Goal: Task Accomplishment & Management: Manage account settings

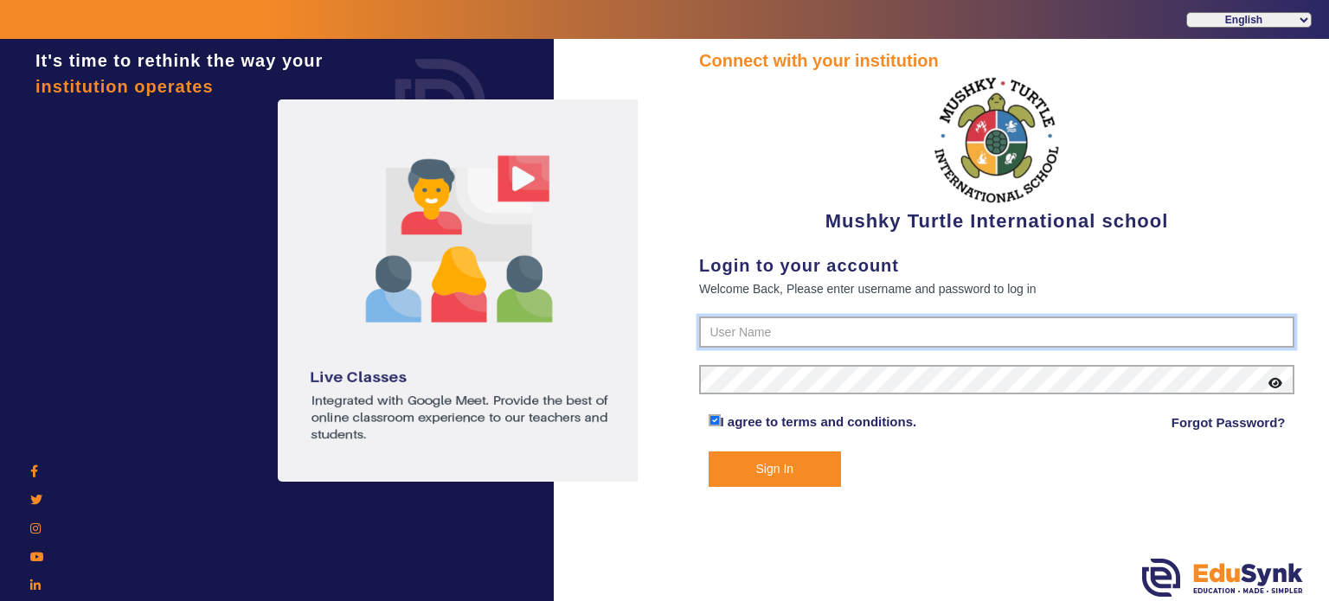
paste input "9950605811"
click at [730, 323] on input "9950605811" at bounding box center [996, 332] width 595 height 31
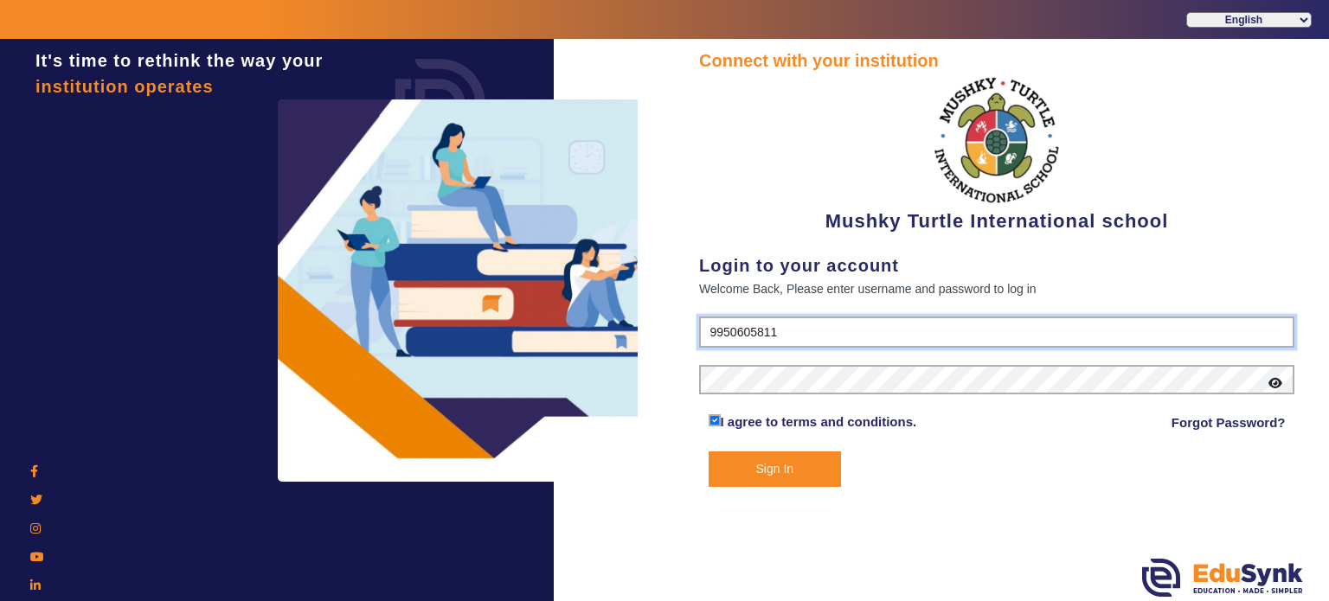
type input "9950605811"
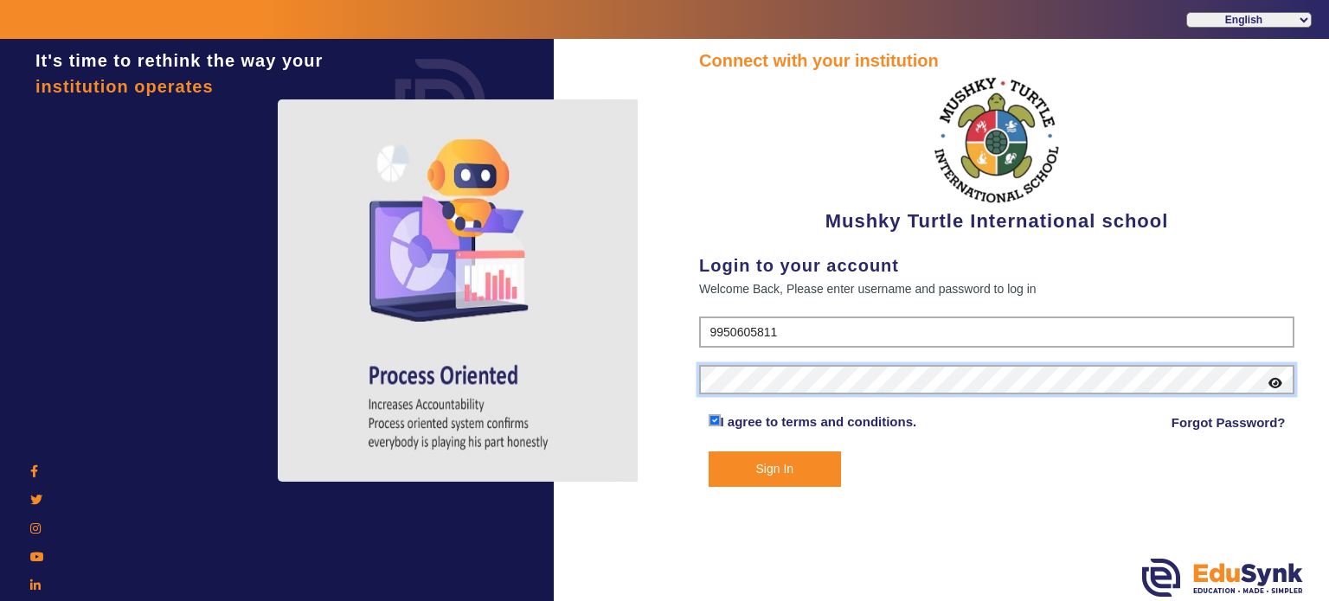
click at [709, 452] on button "Sign In" at bounding box center [775, 469] width 133 height 35
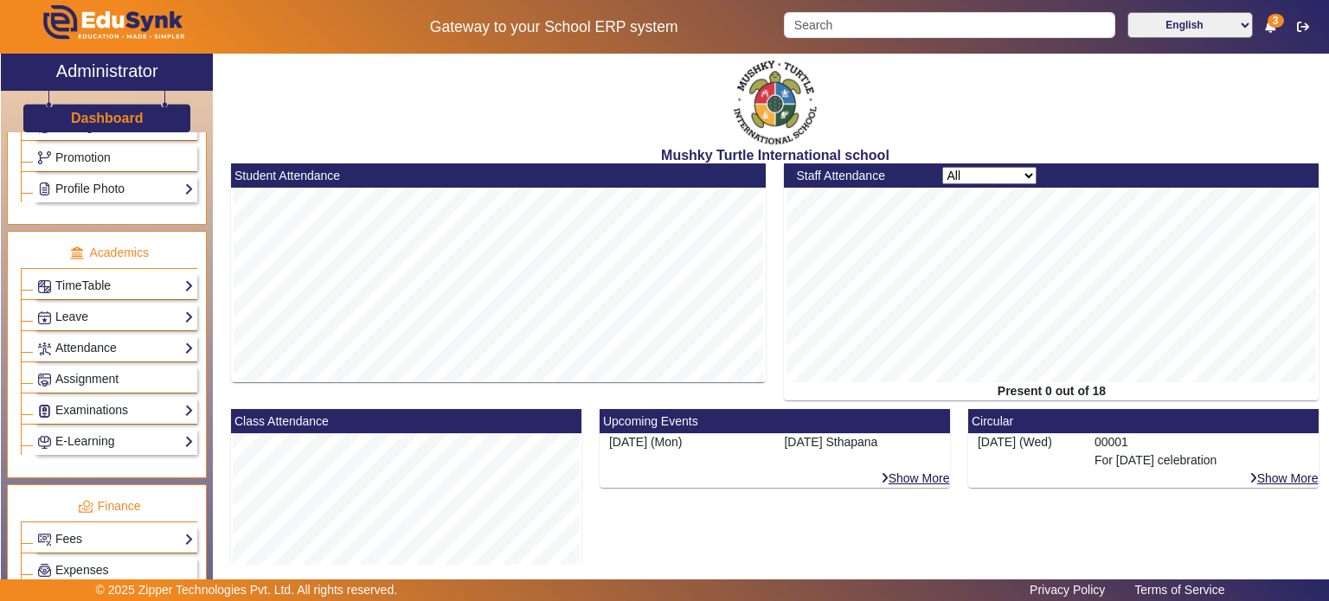
scroll to position [564, 0]
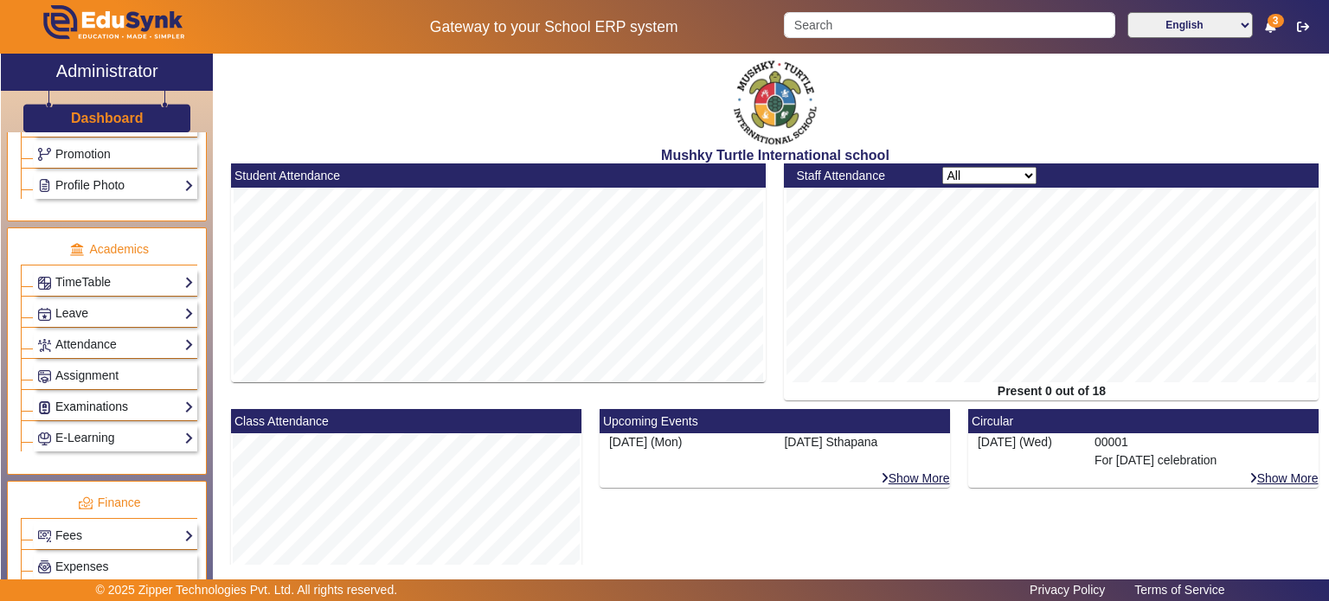
click at [118, 397] on link "Examinations" at bounding box center [115, 407] width 157 height 20
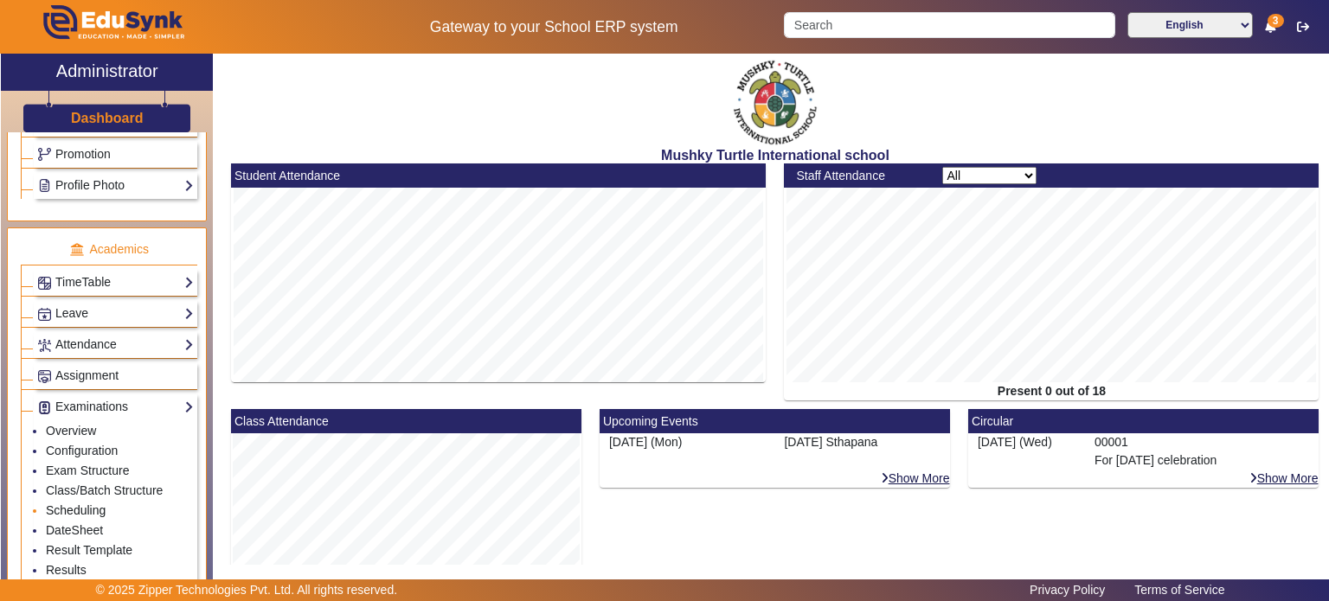
click at [92, 504] on link "Scheduling" at bounding box center [76, 511] width 60 height 14
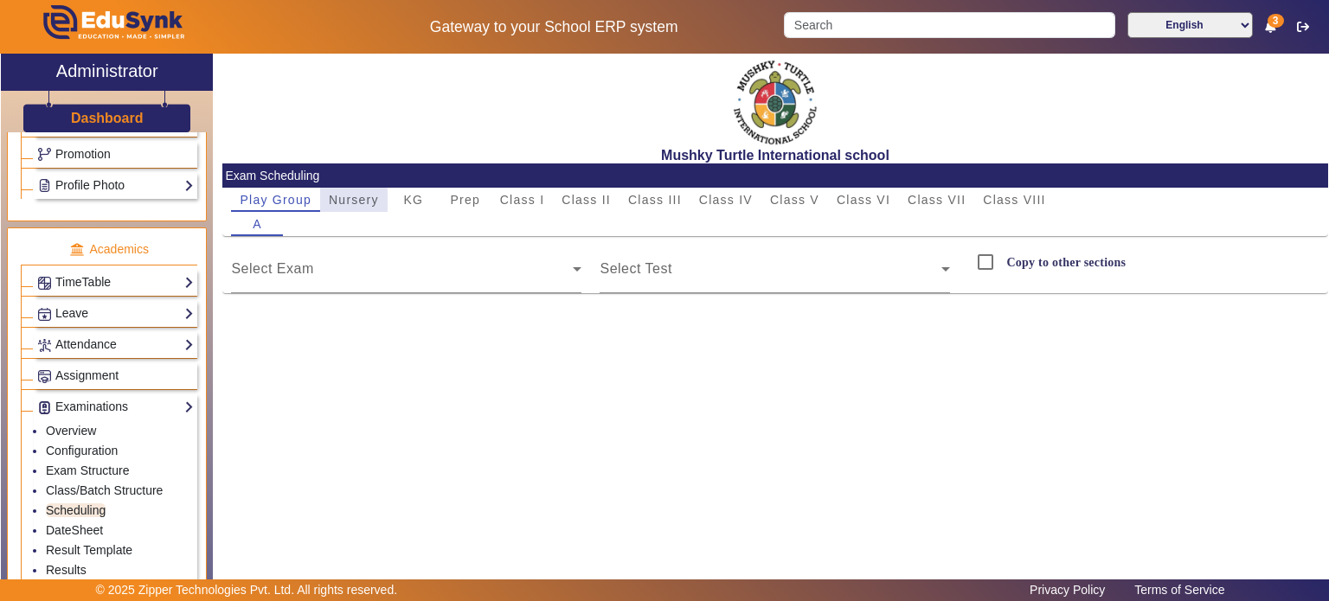
click at [343, 202] on span "Nursery" at bounding box center [354, 200] width 50 height 12
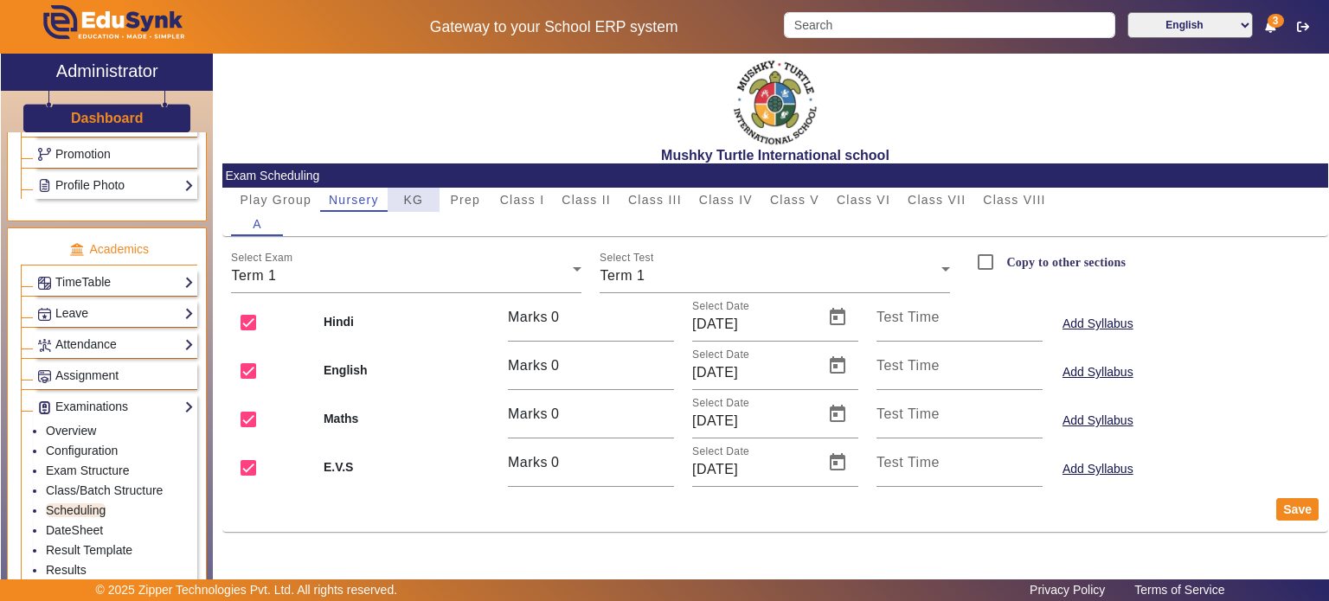
click at [414, 198] on span "KG" at bounding box center [413, 200] width 20 height 12
click at [465, 191] on span "Prep" at bounding box center [465, 200] width 30 height 24
click at [519, 194] on span "Class I" at bounding box center [522, 200] width 45 height 12
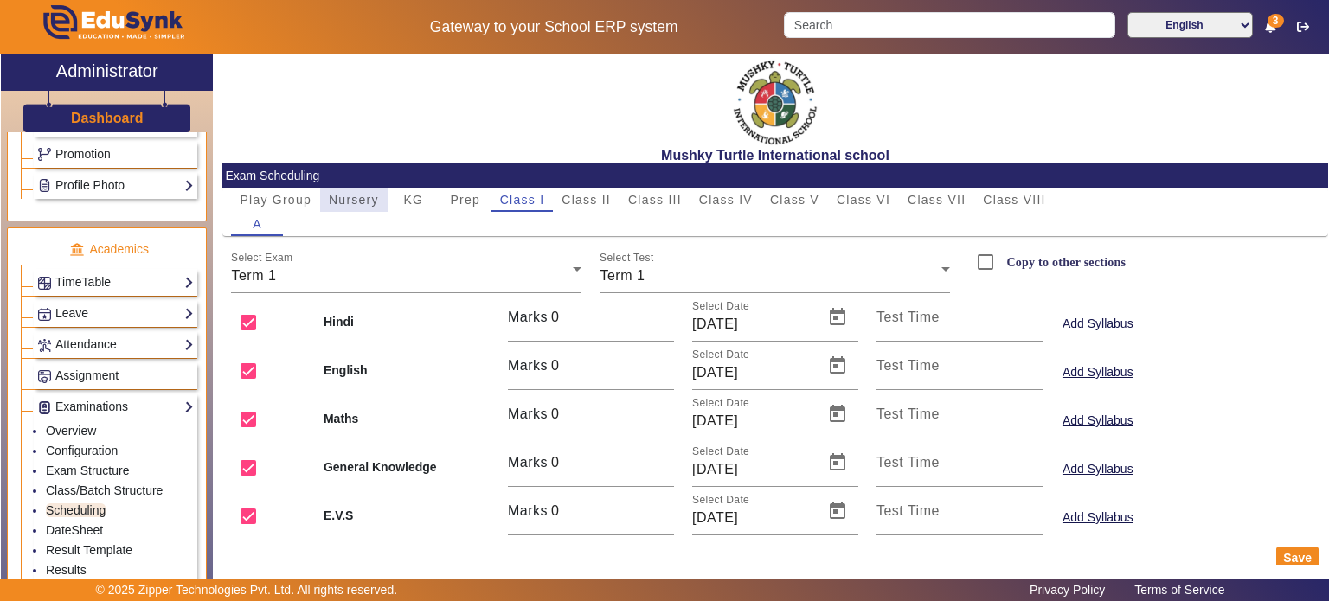
click at [367, 207] on span "Nursery" at bounding box center [354, 200] width 50 height 24
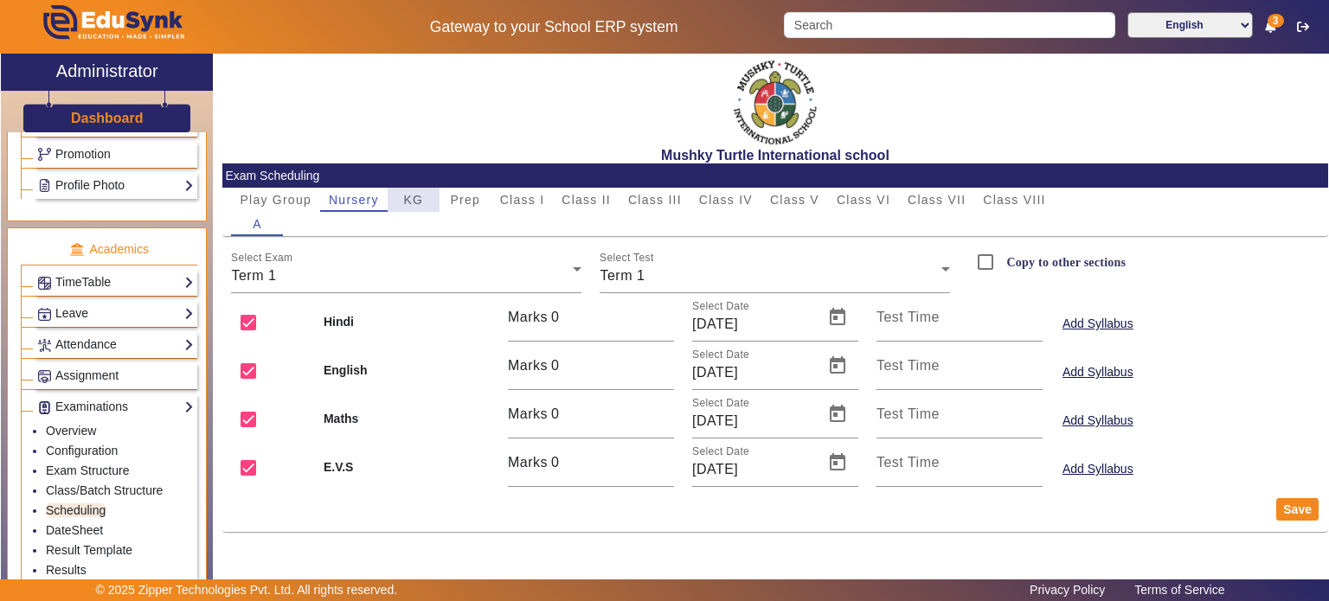
click at [411, 194] on span "KG" at bounding box center [413, 200] width 20 height 12
click at [478, 189] on span "Prep" at bounding box center [465, 200] width 30 height 24
click at [533, 190] on span "Class I" at bounding box center [522, 200] width 45 height 24
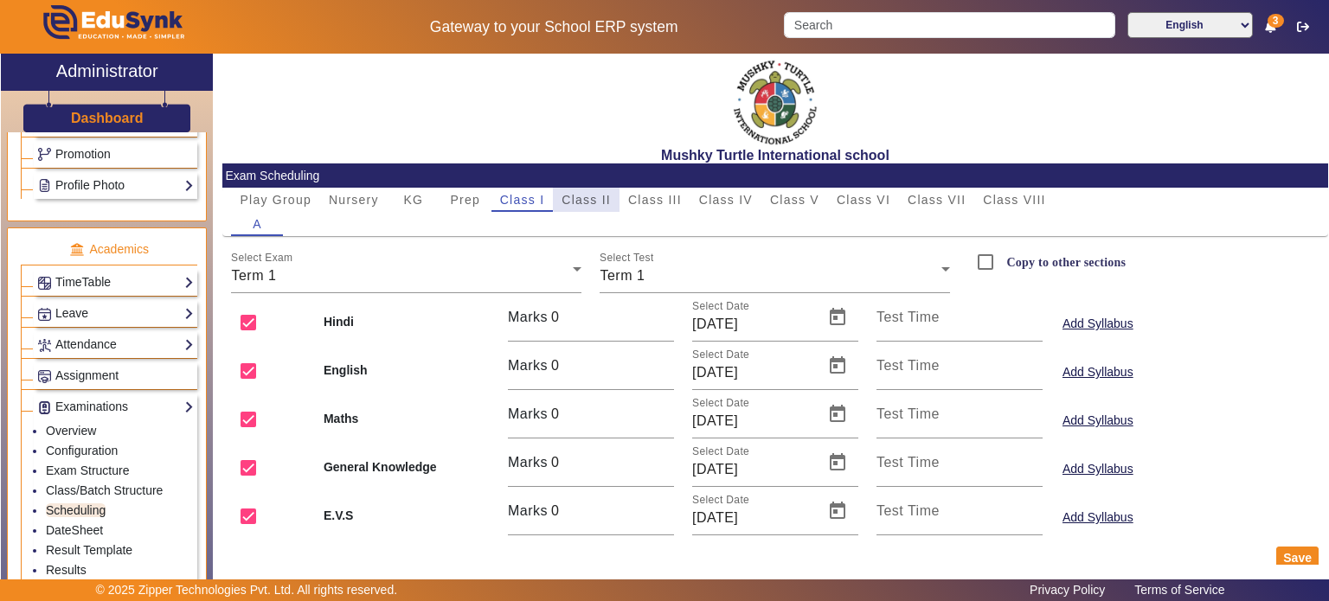
click at [592, 194] on span "Class II" at bounding box center [586, 200] width 49 height 12
click at [408, 203] on span "KG" at bounding box center [413, 200] width 20 height 12
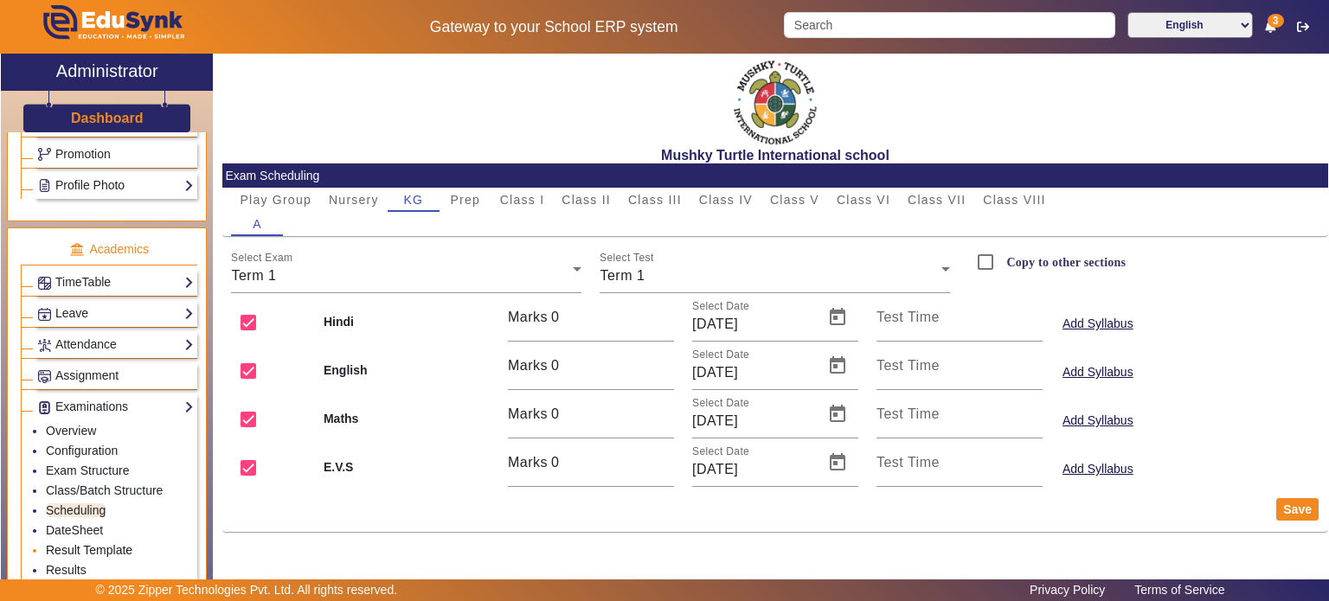
scroll to position [581, 0]
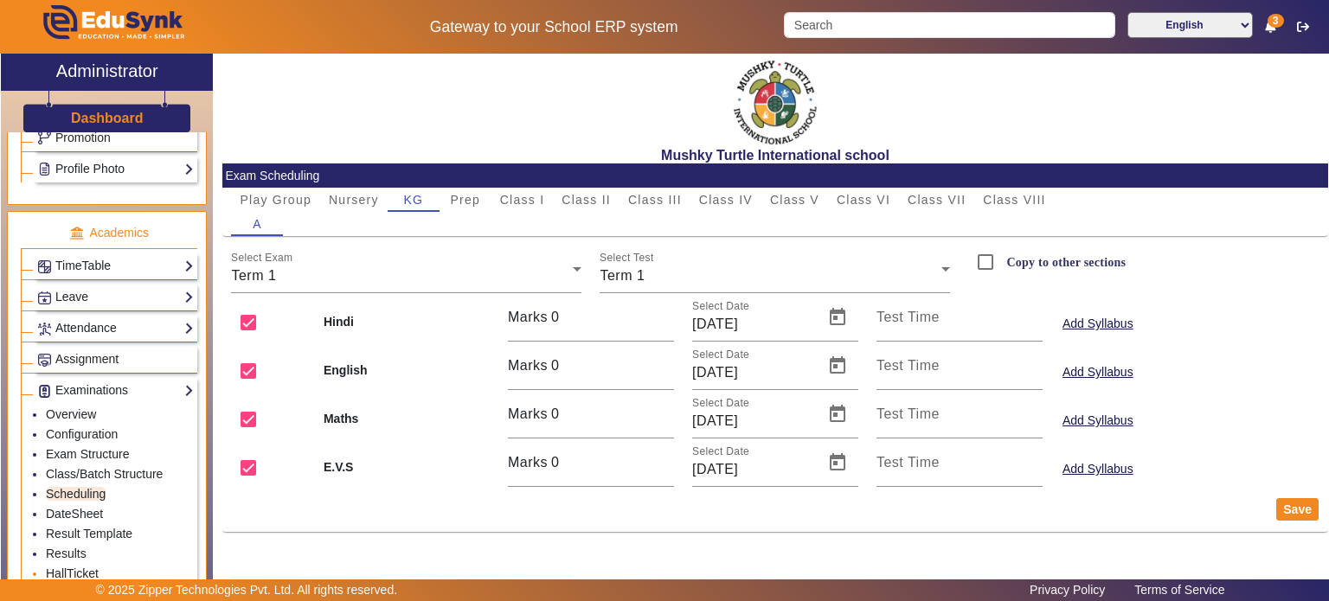
click at [70, 565] on li "HallTicket" at bounding box center [120, 575] width 148 height 20
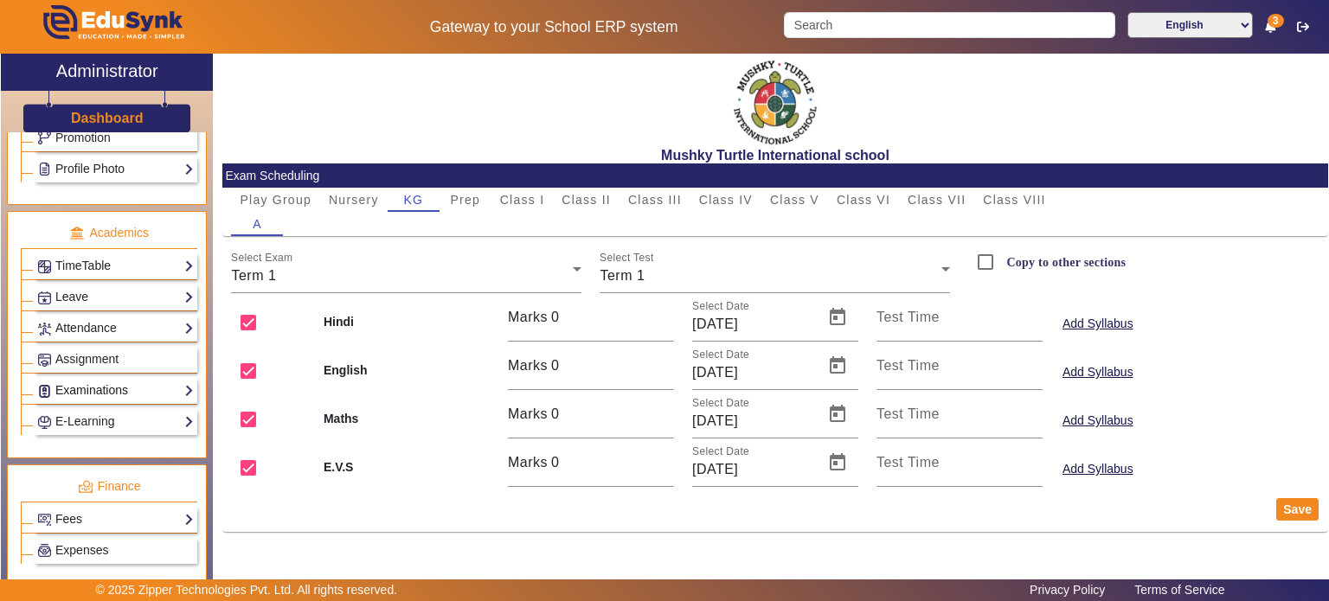
click at [96, 390] on link "Examinations" at bounding box center [115, 391] width 157 height 20
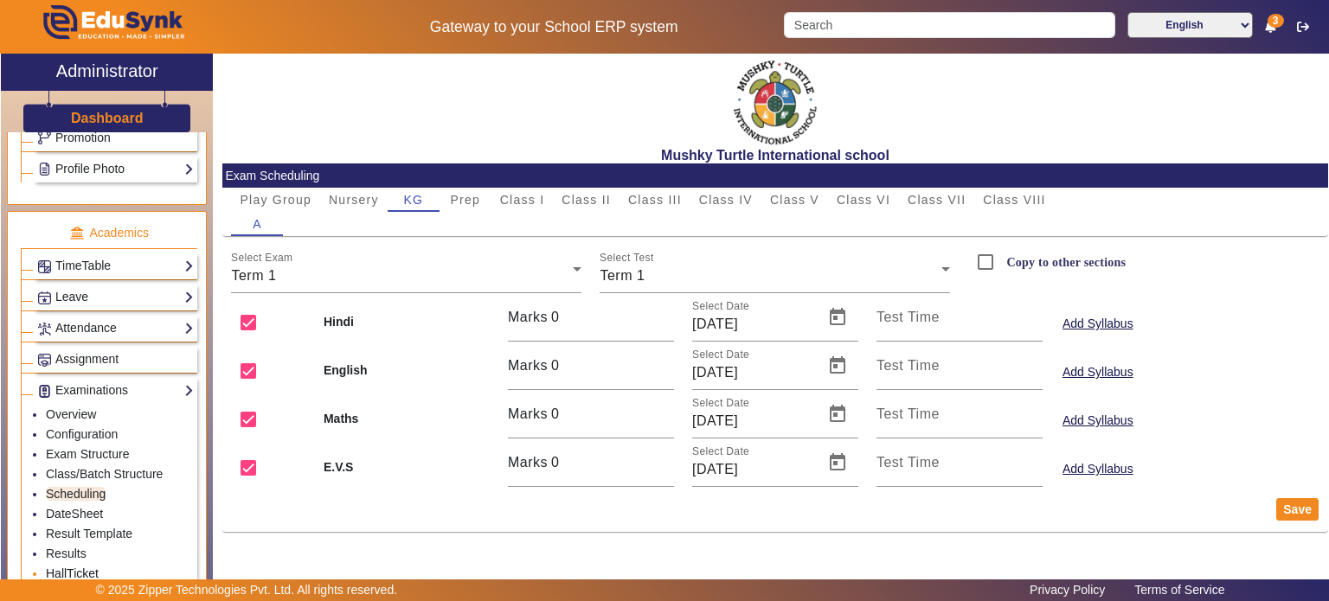
click at [82, 567] on link "HallTicket" at bounding box center [72, 574] width 53 height 14
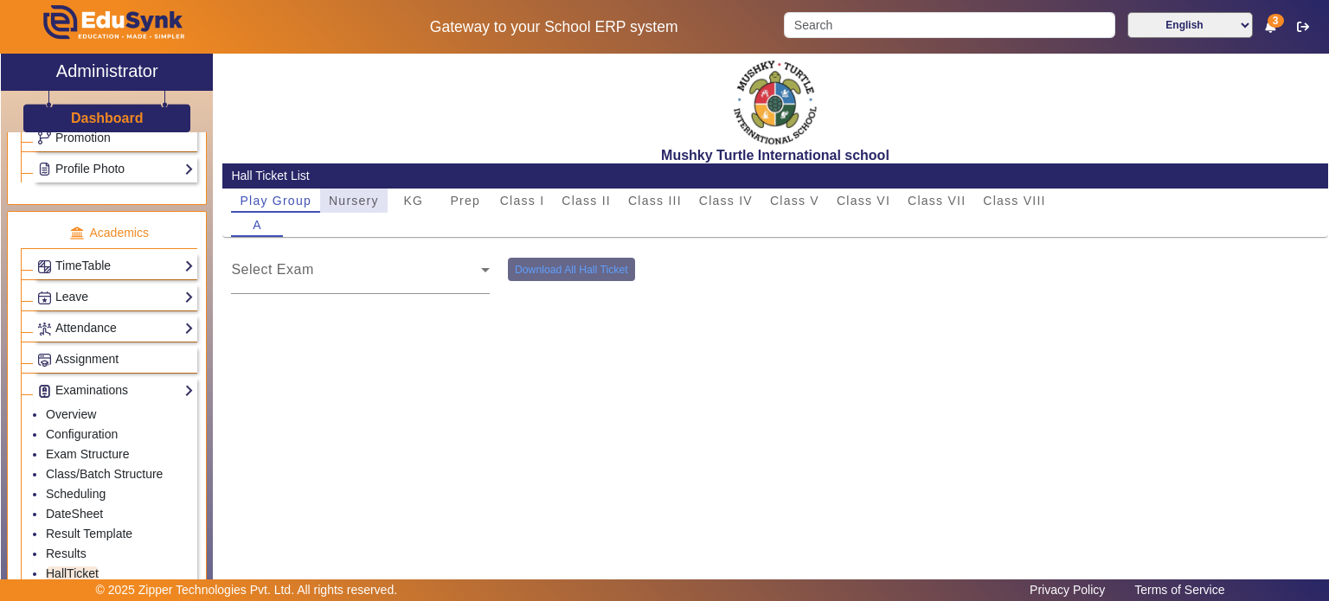
click at [364, 200] on span "Nursery" at bounding box center [354, 201] width 50 height 12
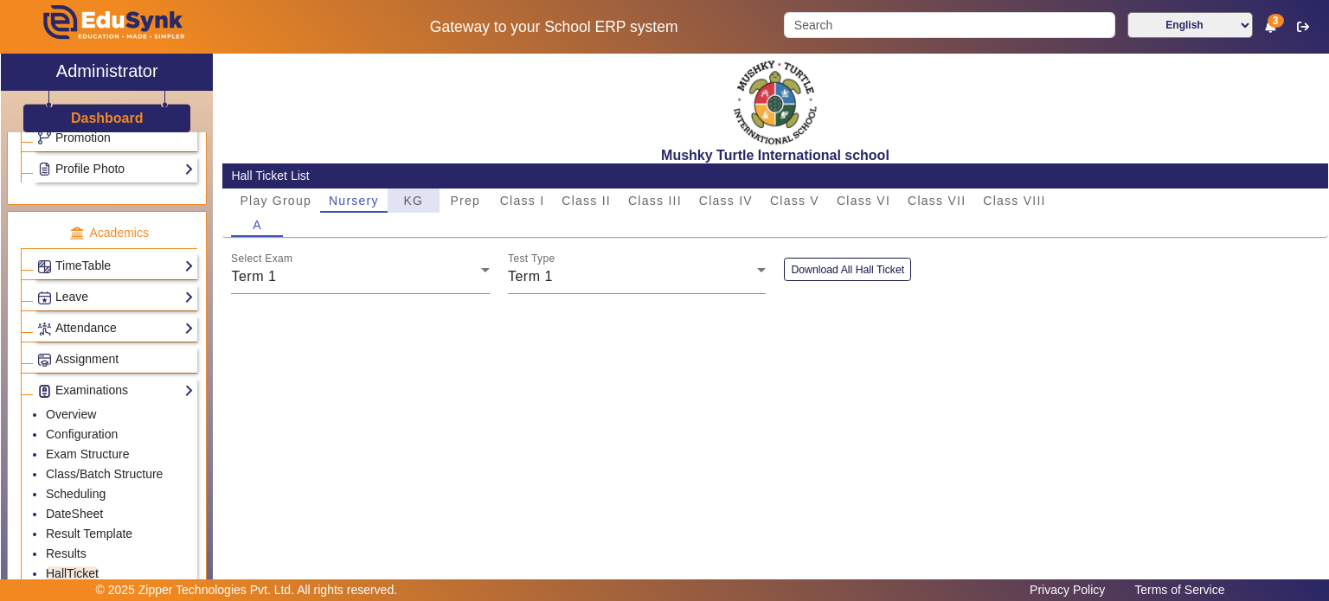
click at [401, 200] on div "KG" at bounding box center [414, 201] width 52 height 24
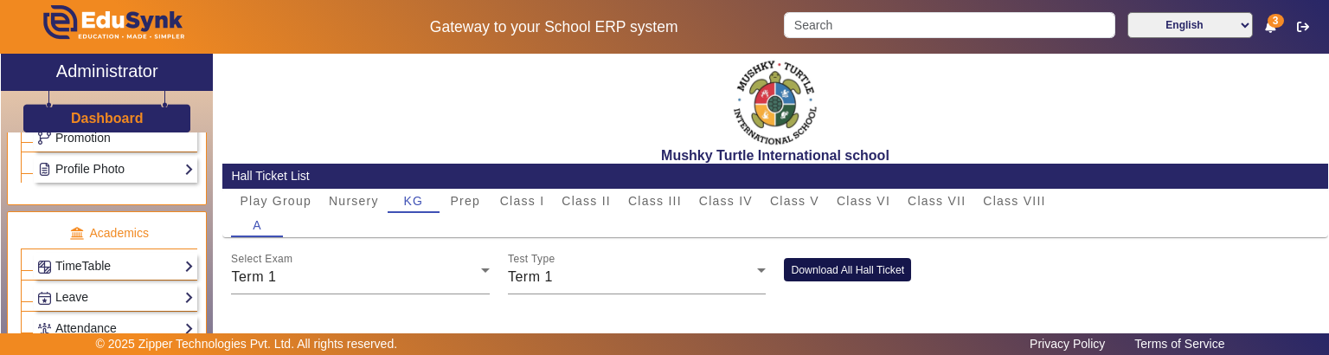
click at [822, 260] on button "Download All Hall Ticket" at bounding box center [847, 269] width 127 height 23
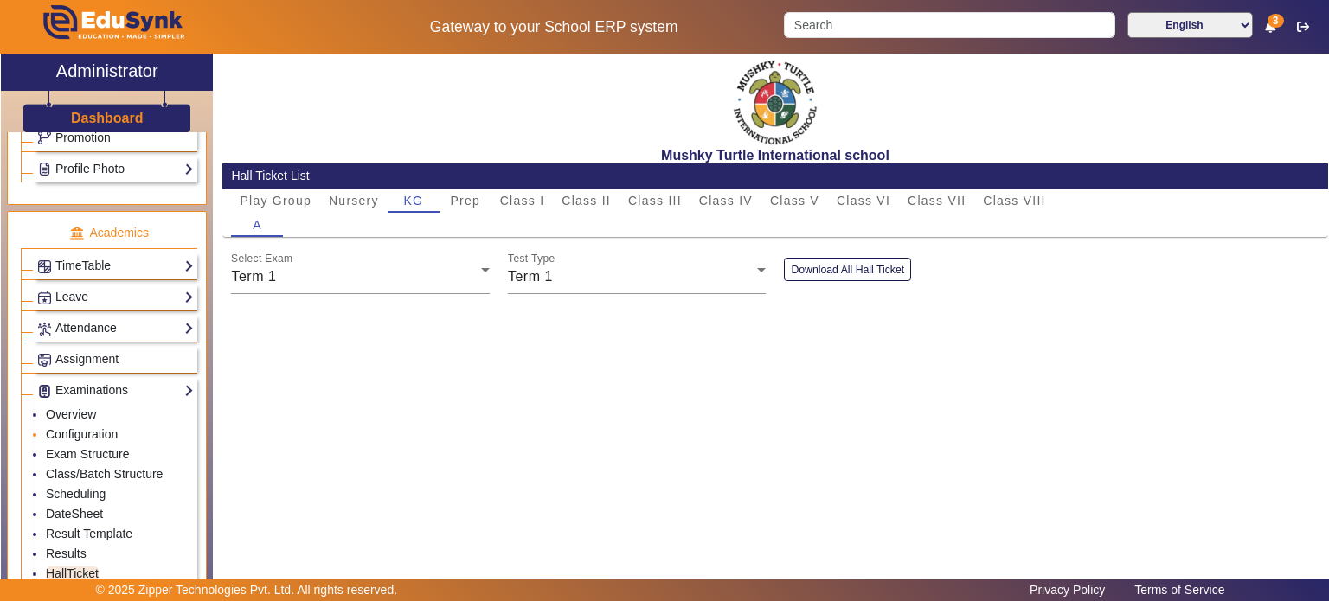
click at [100, 427] on link "Configuration" at bounding box center [82, 434] width 72 height 14
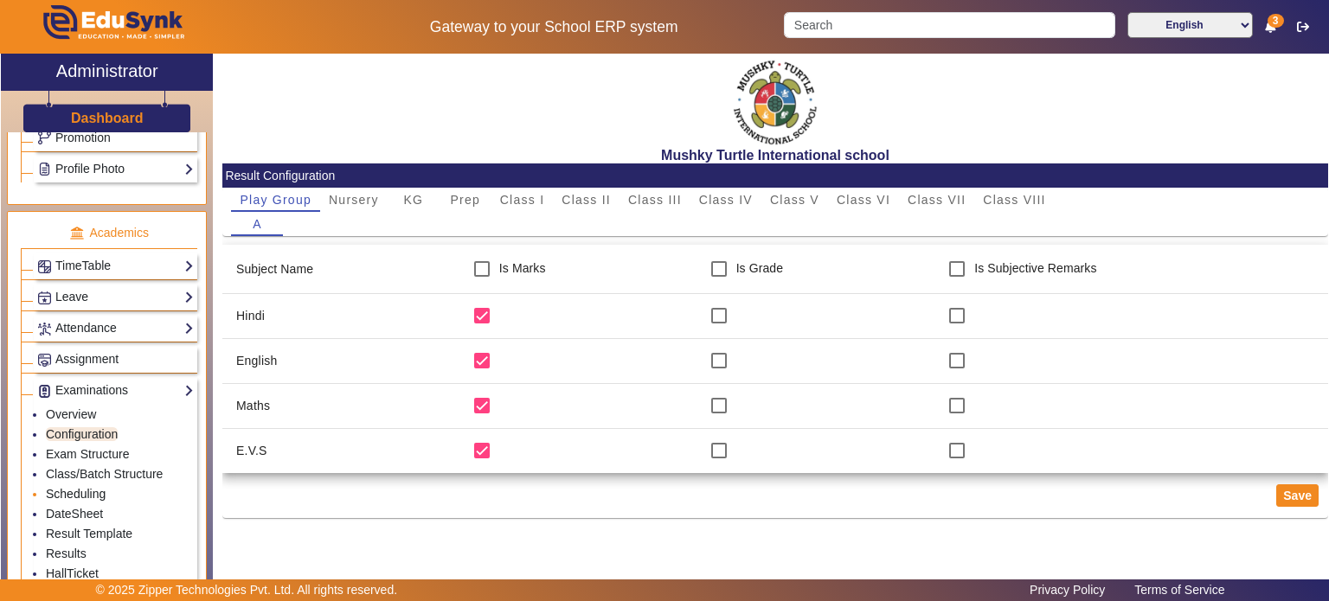
click at [96, 487] on link "Scheduling" at bounding box center [76, 494] width 60 height 14
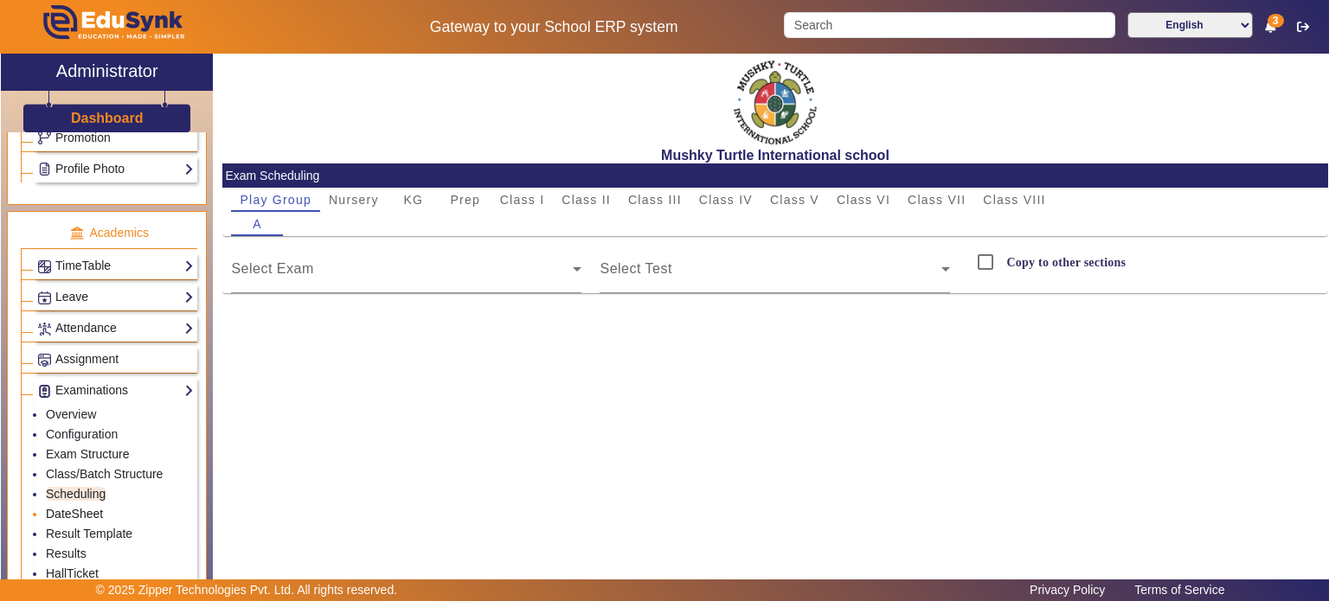
click at [96, 507] on link "DateSheet" at bounding box center [74, 514] width 57 height 14
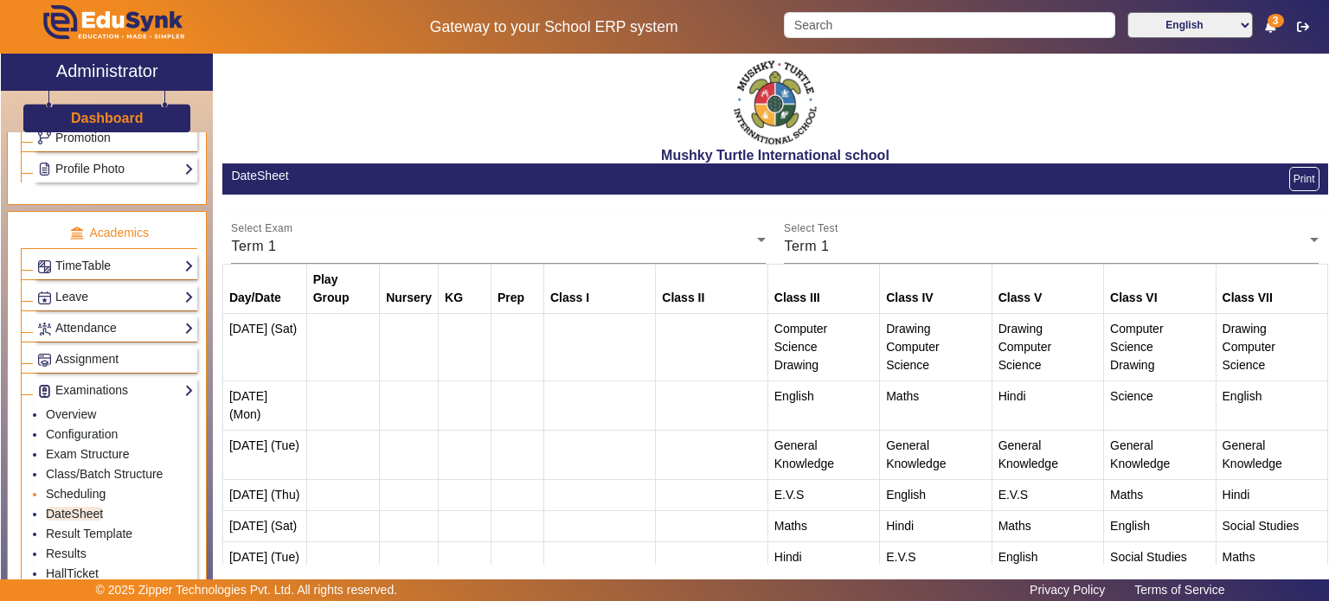
click at [88, 487] on link "Scheduling" at bounding box center [76, 494] width 60 height 14
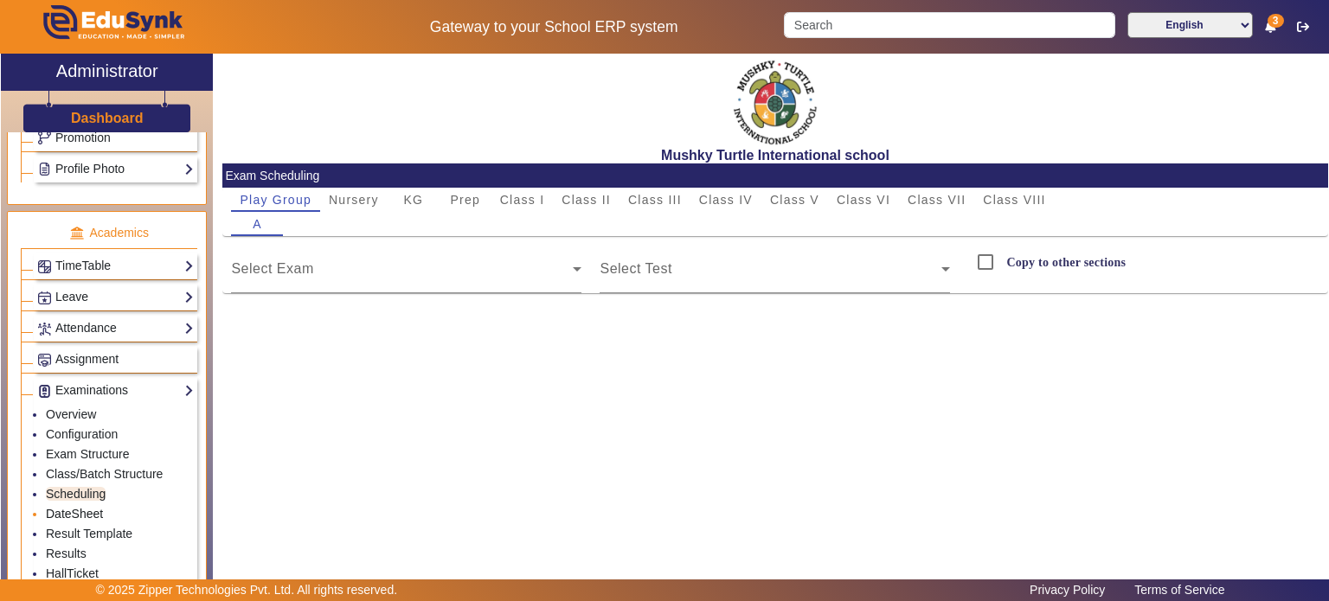
click at [88, 507] on link "DateSheet" at bounding box center [74, 514] width 57 height 14
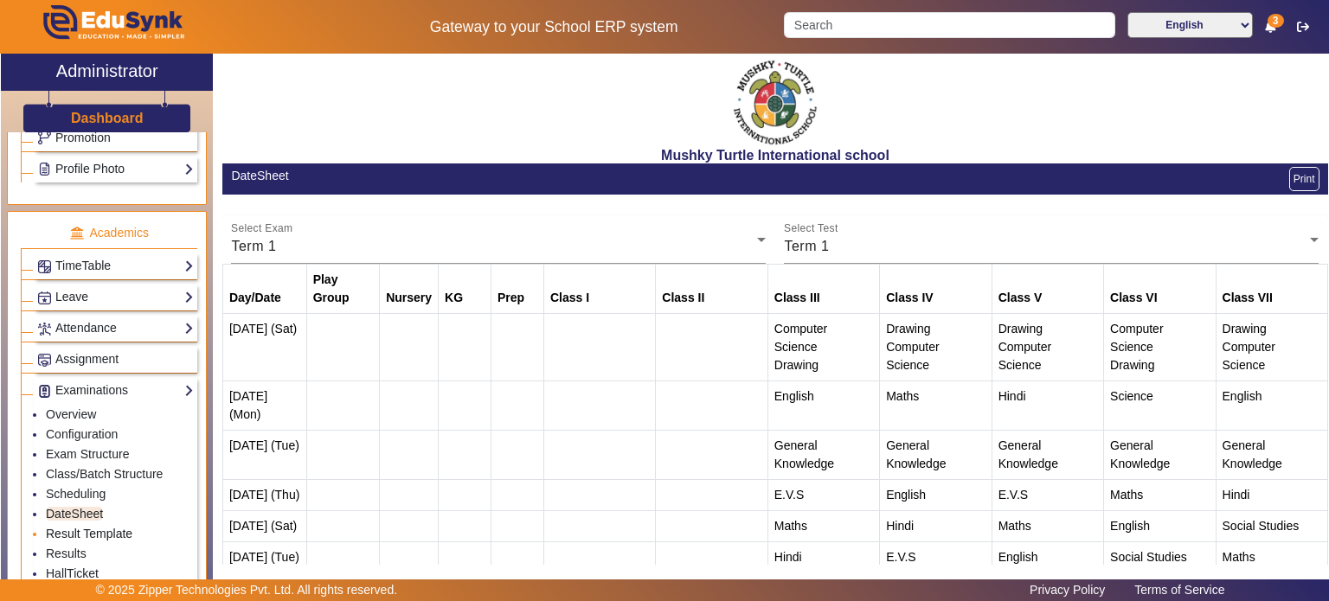
click at [87, 527] on link "Result Template" at bounding box center [89, 534] width 87 height 14
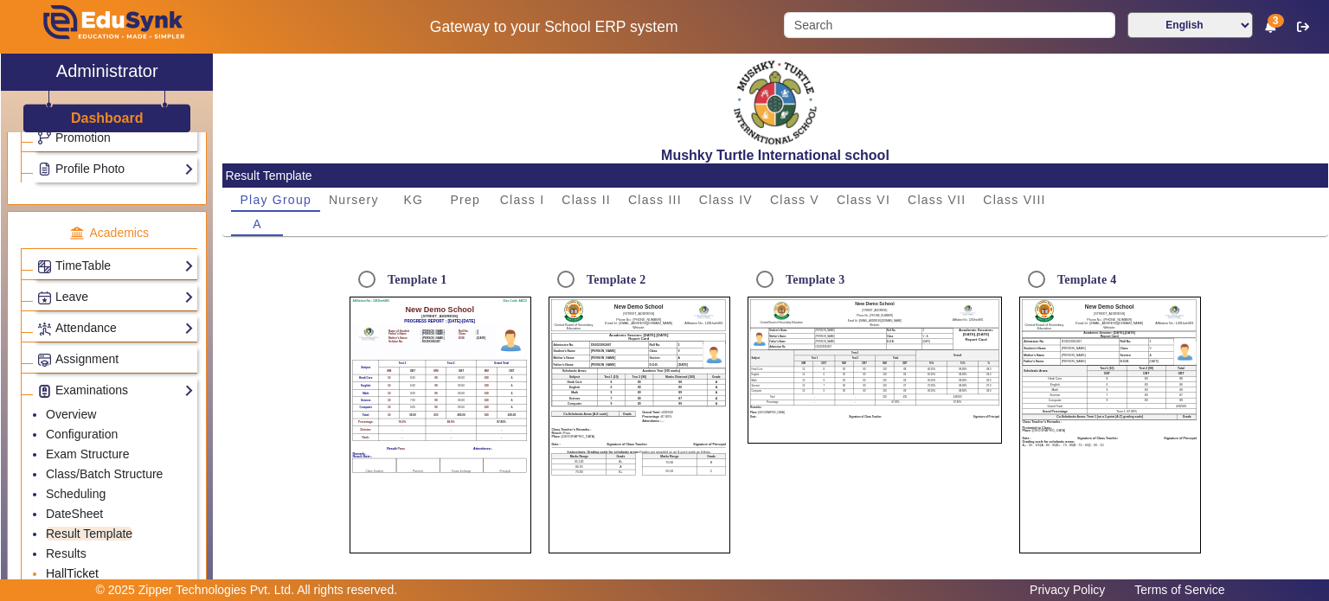
click at [80, 570] on link "HallTicket" at bounding box center [72, 574] width 53 height 14
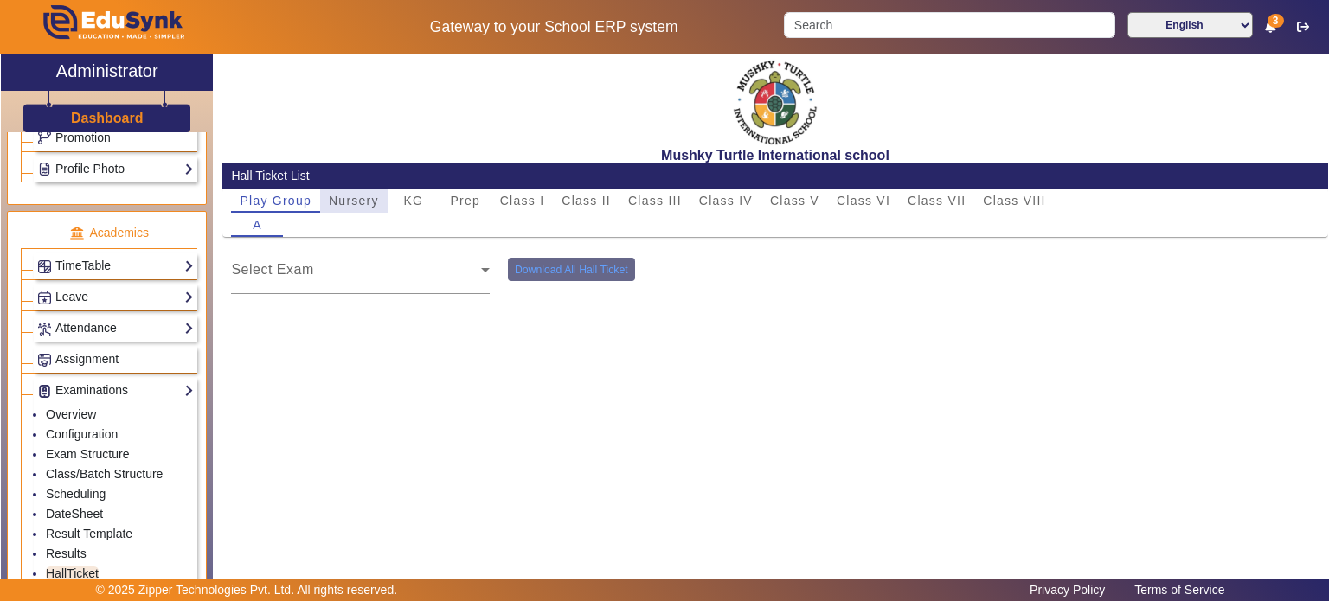
click at [357, 195] on span "Nursery" at bounding box center [354, 201] width 50 height 12
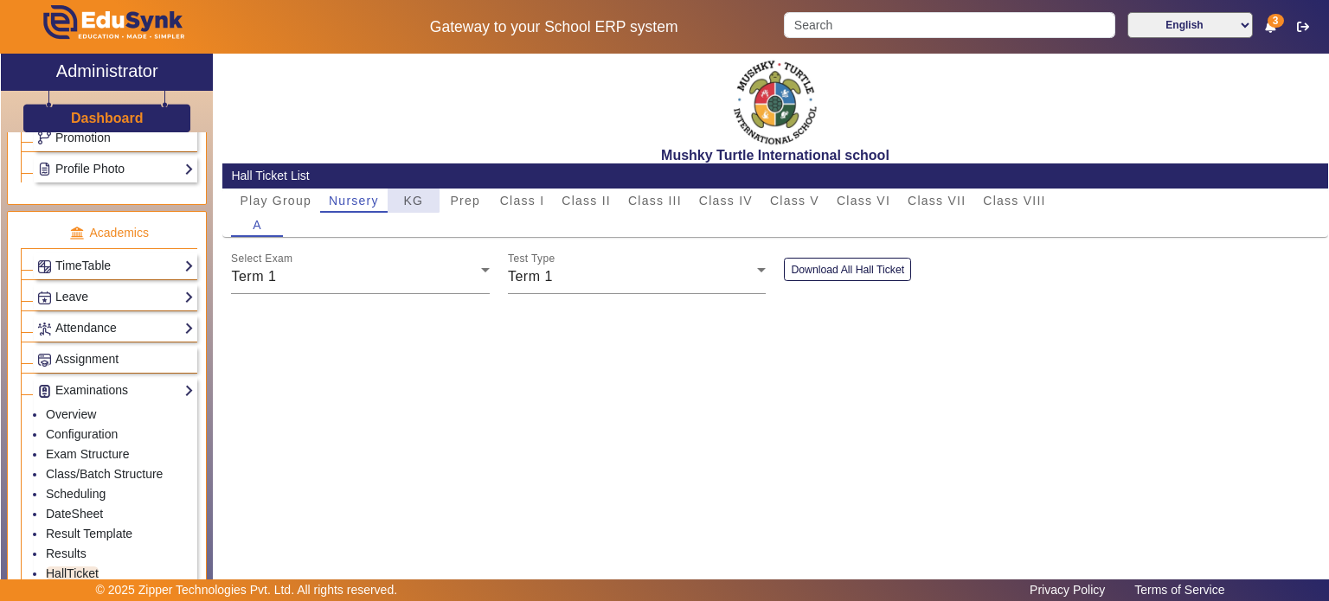
click at [410, 199] on span "KG" at bounding box center [413, 201] width 20 height 12
click at [530, 196] on span "Class I" at bounding box center [522, 201] width 45 height 12
click at [634, 199] on span "Class III" at bounding box center [655, 201] width 54 height 12
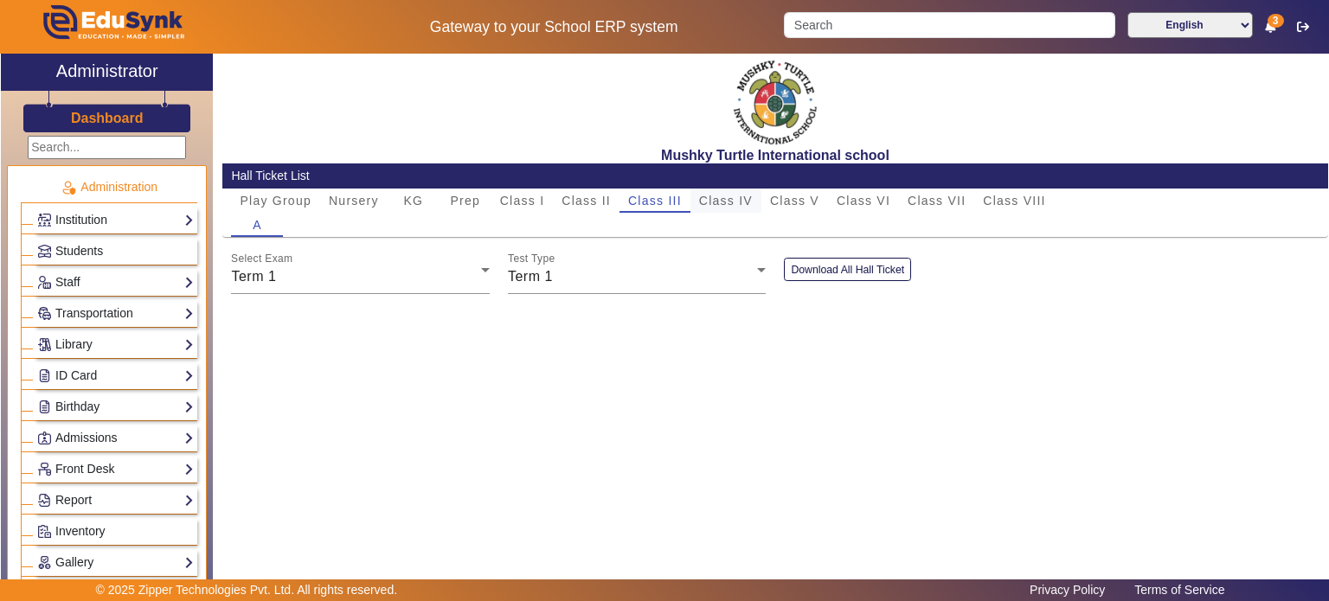
scroll to position [581, 0]
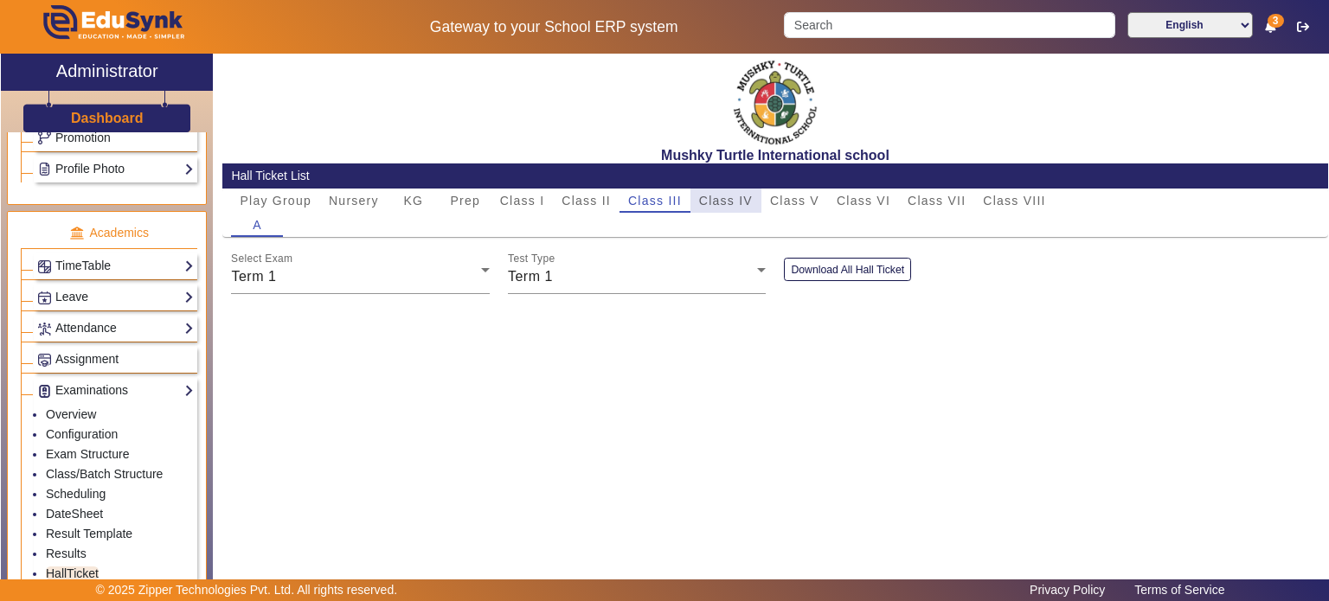
click at [707, 203] on span "Class IV" at bounding box center [726, 201] width 54 height 12
click at [851, 277] on button "Download All Hall Ticket" at bounding box center [847, 269] width 127 height 23
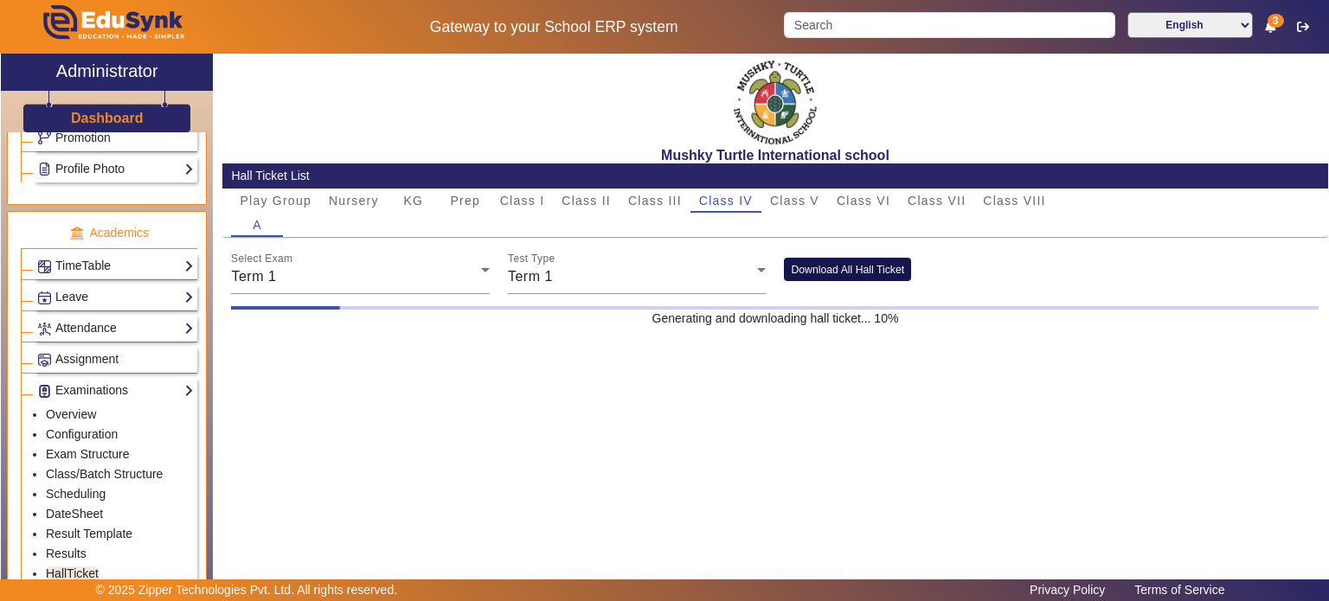
scroll to position [0, 0]
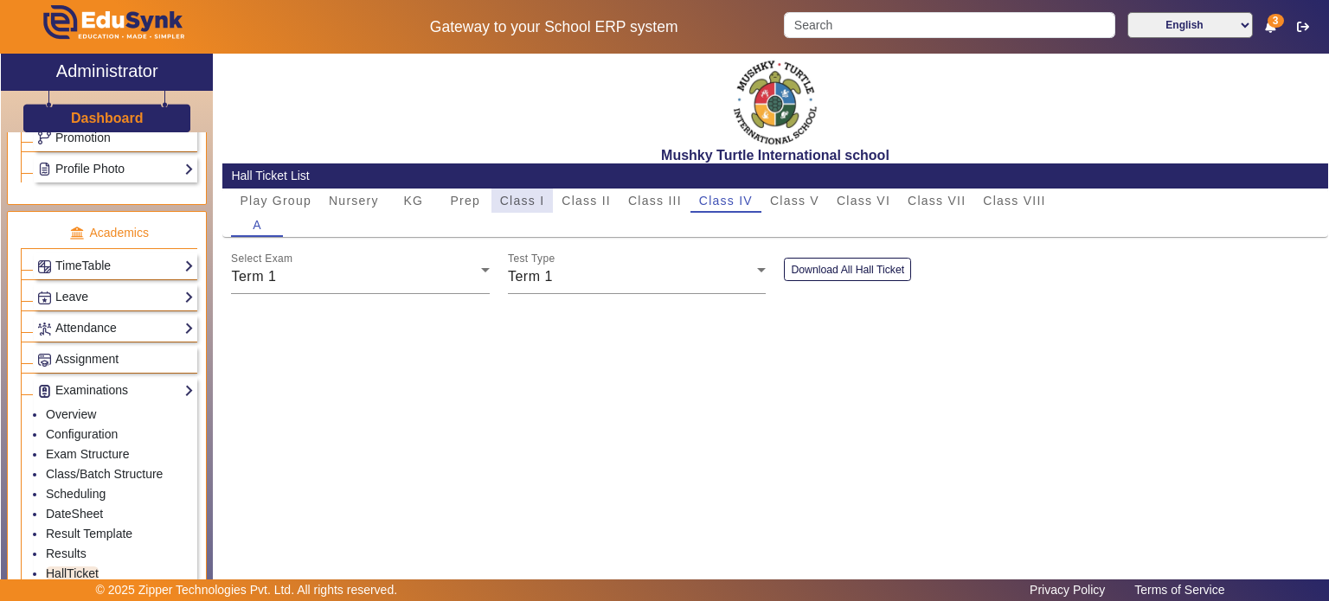
click at [524, 209] on span "Class I" at bounding box center [522, 201] width 45 height 24
click at [815, 275] on button "Download All Hall Ticket" at bounding box center [847, 269] width 127 height 23
click at [426, 202] on div "KG" at bounding box center [414, 201] width 52 height 24
click at [834, 276] on button "Download All Hall Ticket" at bounding box center [847, 269] width 127 height 23
click at [943, 367] on div "Mushky Turtle International school Hall Ticket List Play Group Nursery KG Prep …" at bounding box center [770, 315] width 1115 height 523
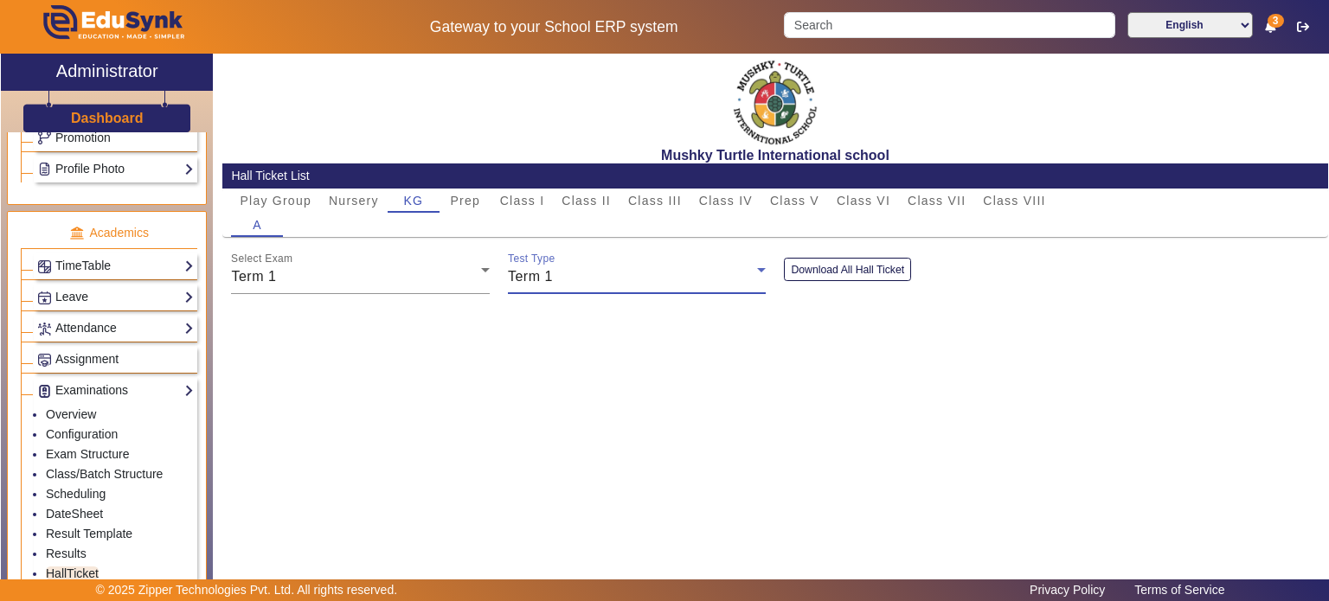
click at [675, 282] on div "Term 1" at bounding box center [633, 276] width 250 height 21
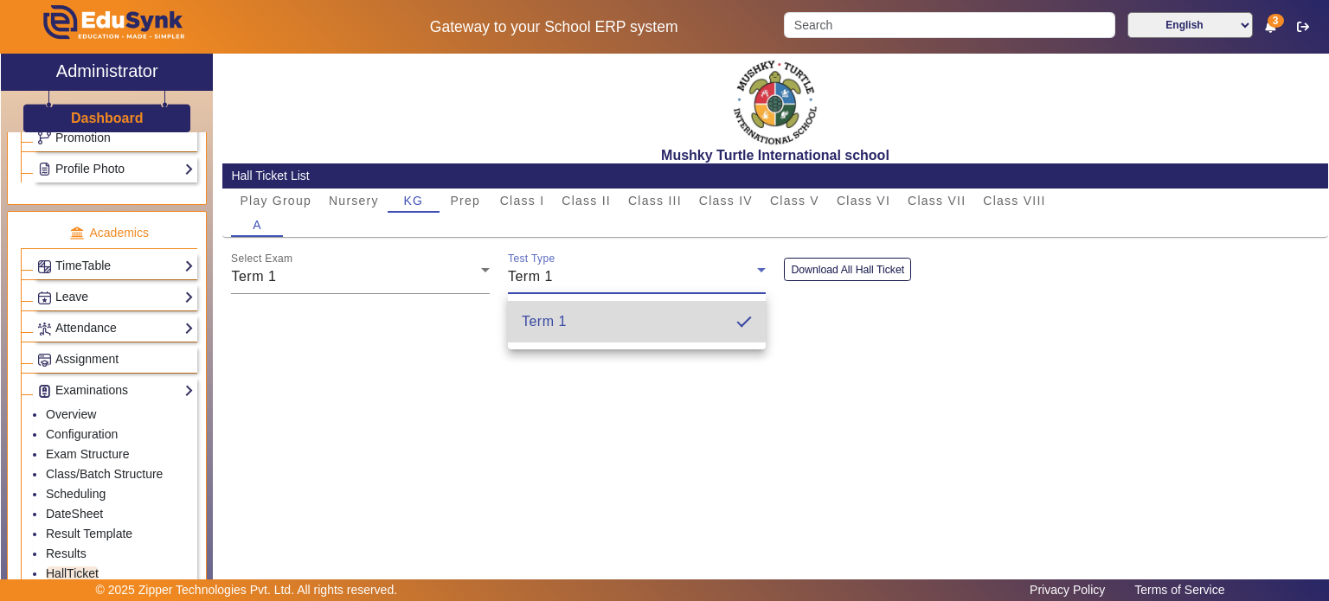
click at [662, 324] on mat-option "Term 1" at bounding box center [637, 322] width 259 height 42
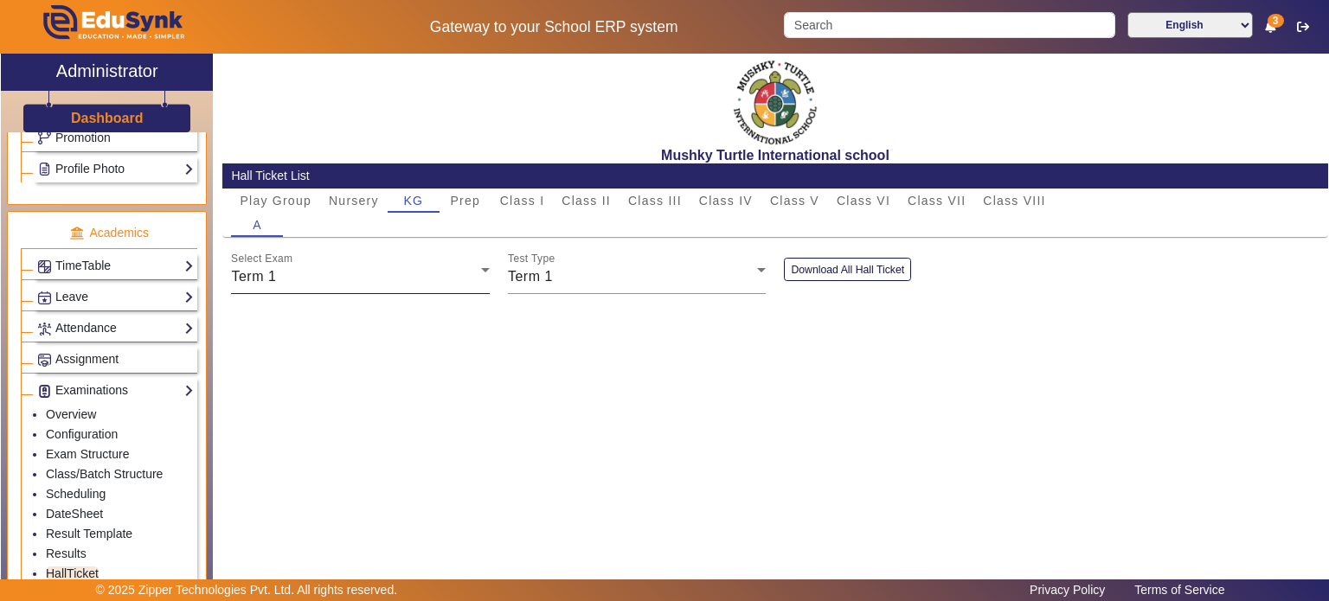
click at [435, 265] on div "Select Exam Term 1" at bounding box center [360, 270] width 259 height 48
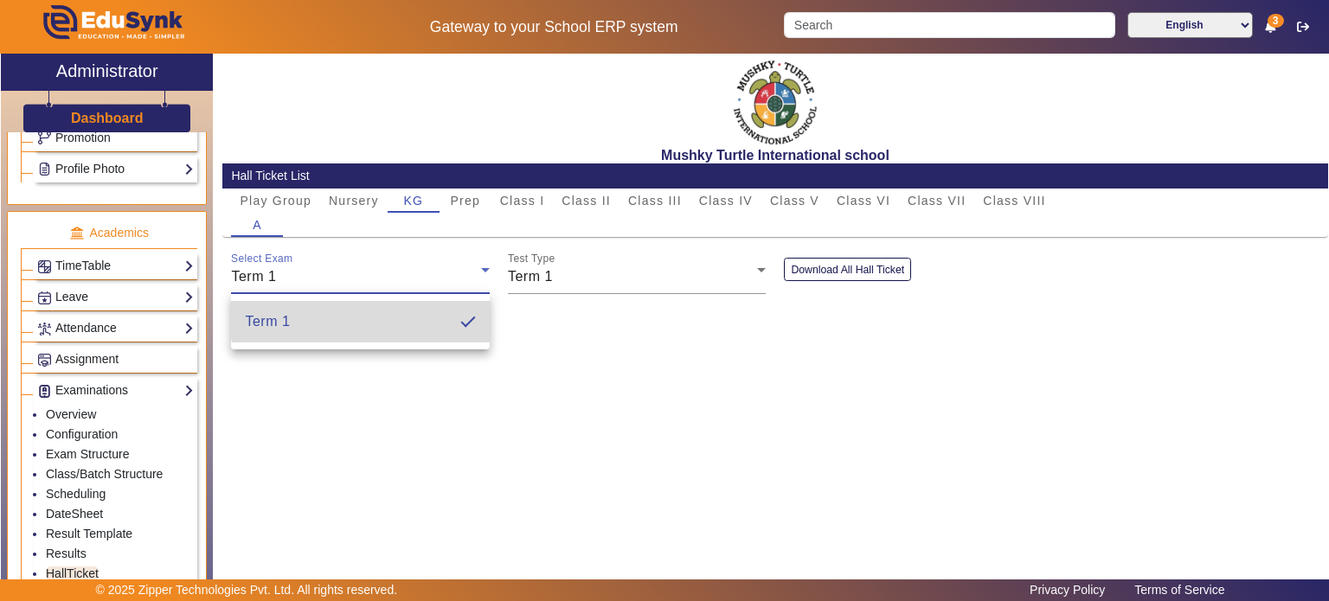
click at [422, 311] on mat-option "Term 1" at bounding box center [360, 322] width 259 height 42
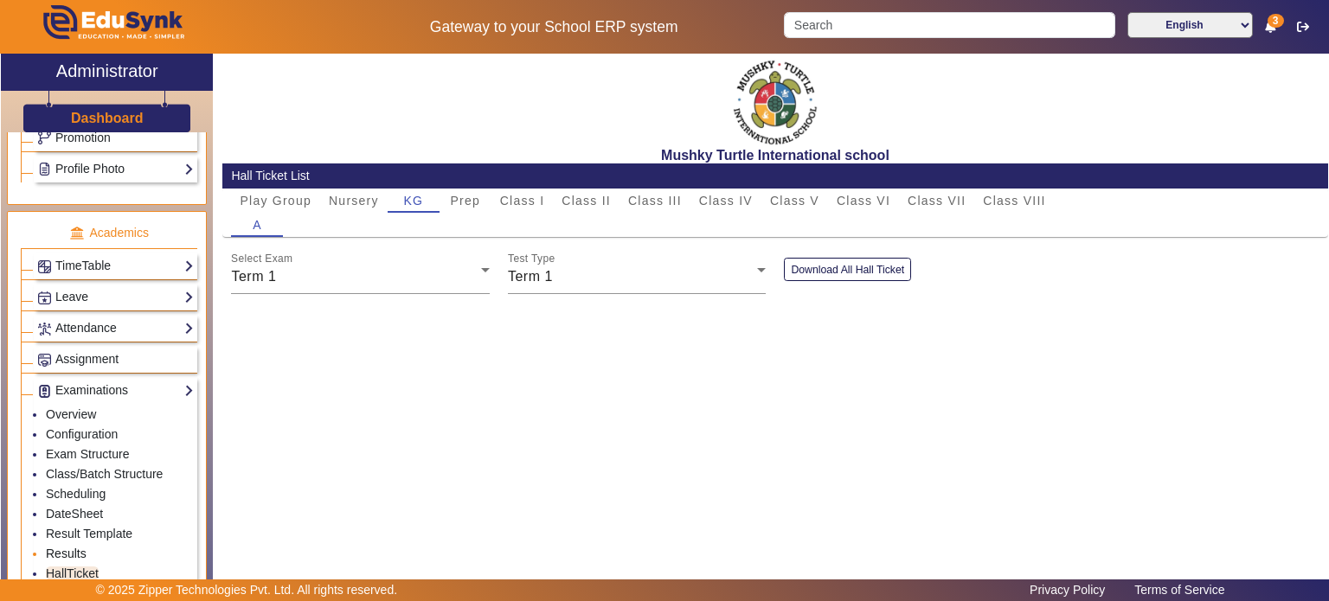
click at [73, 547] on link "Results" at bounding box center [66, 554] width 41 height 14
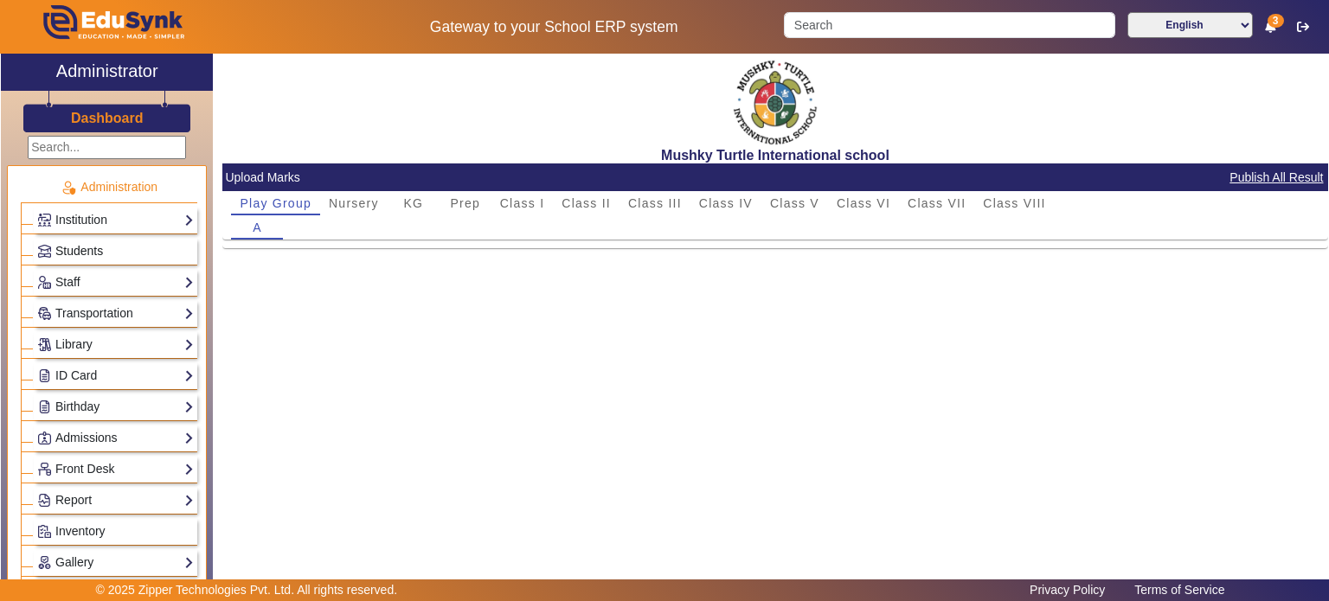
click at [82, 248] on span "Students" at bounding box center [79, 251] width 48 height 14
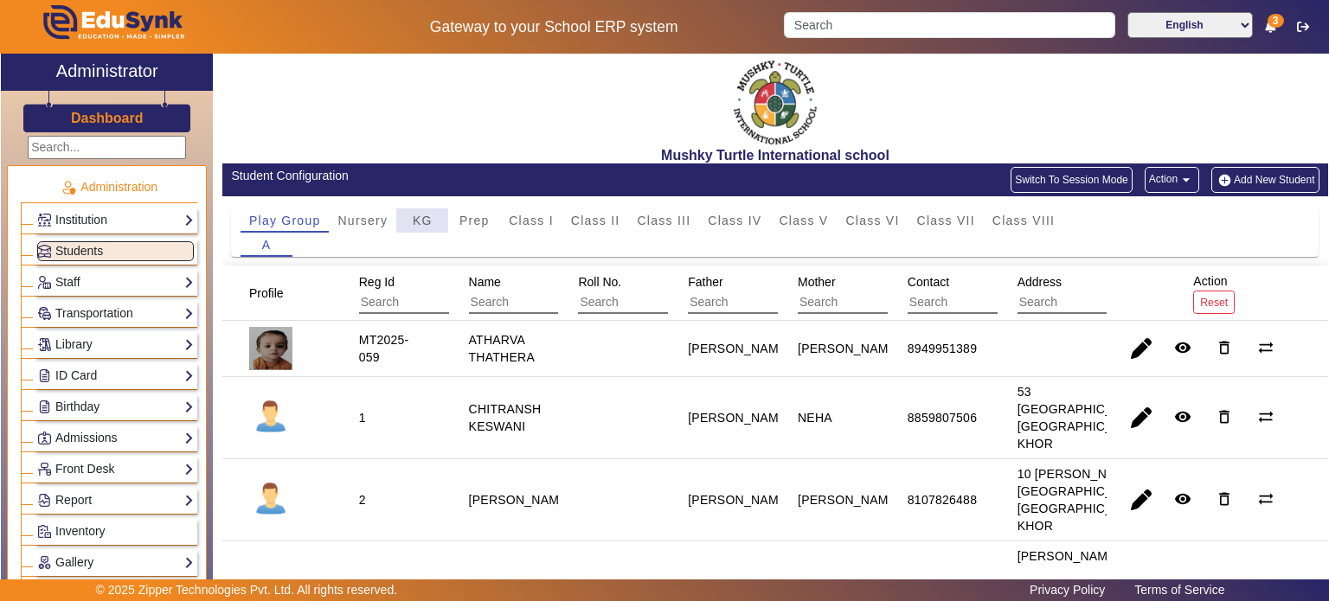
click at [433, 221] on div "KG" at bounding box center [422, 221] width 52 height 24
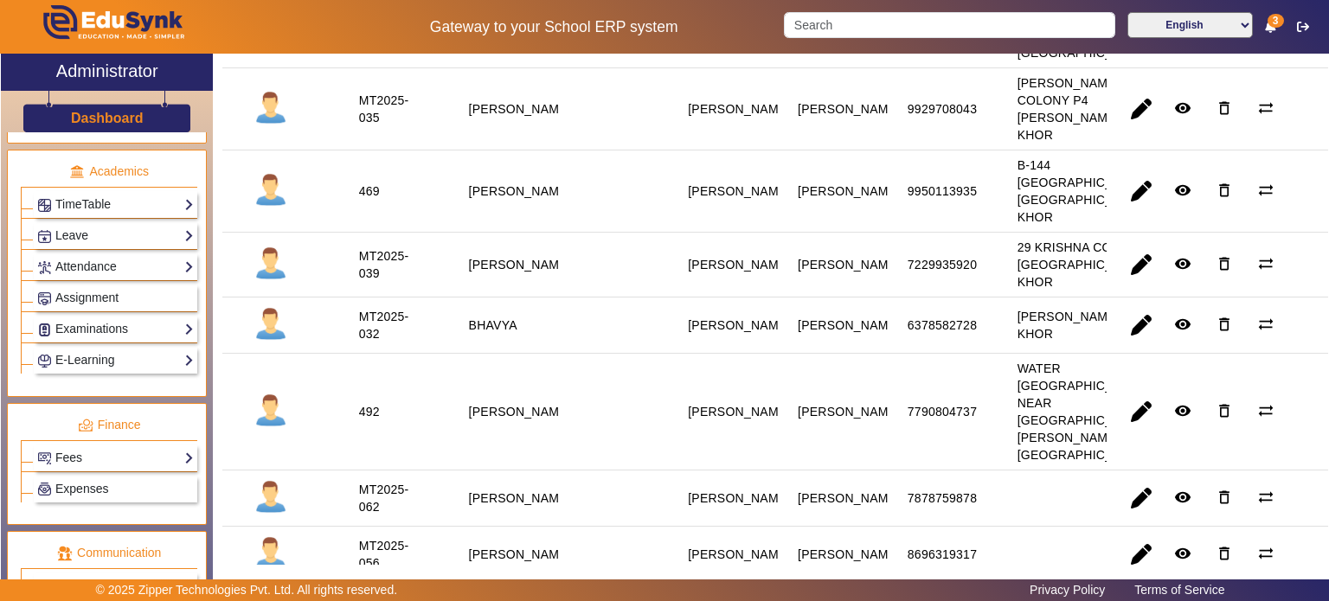
scroll to position [643, 0]
click at [112, 318] on link "Examinations" at bounding box center [115, 328] width 157 height 20
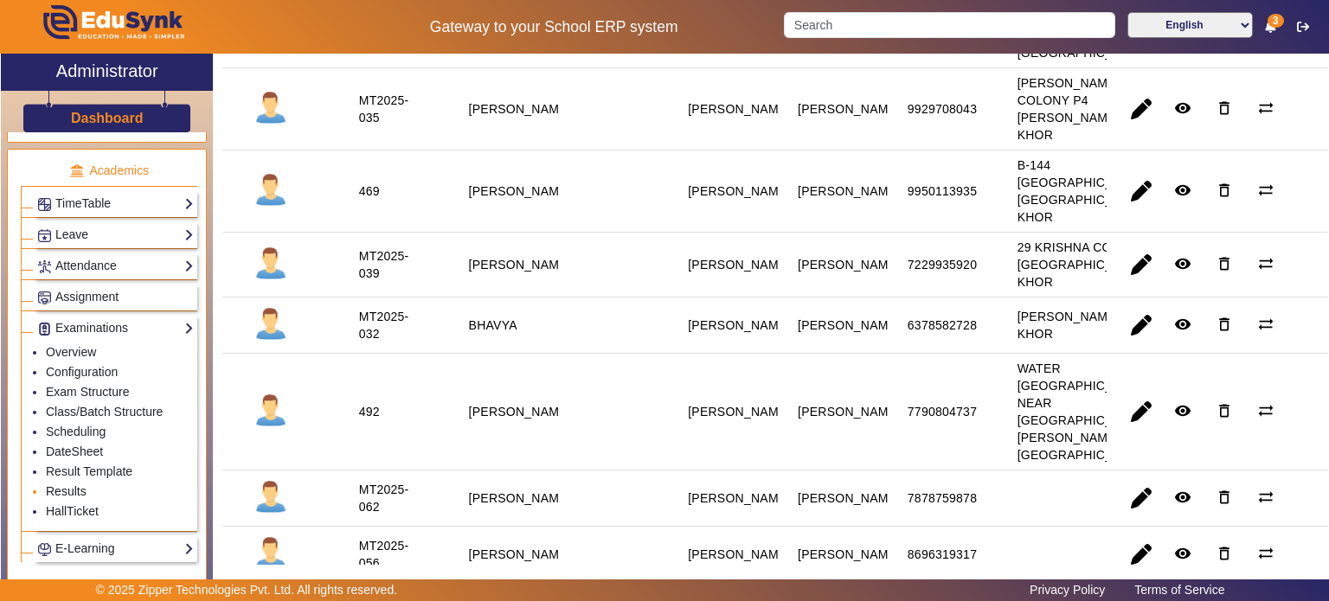
click at [76, 485] on link "Results" at bounding box center [66, 492] width 41 height 14
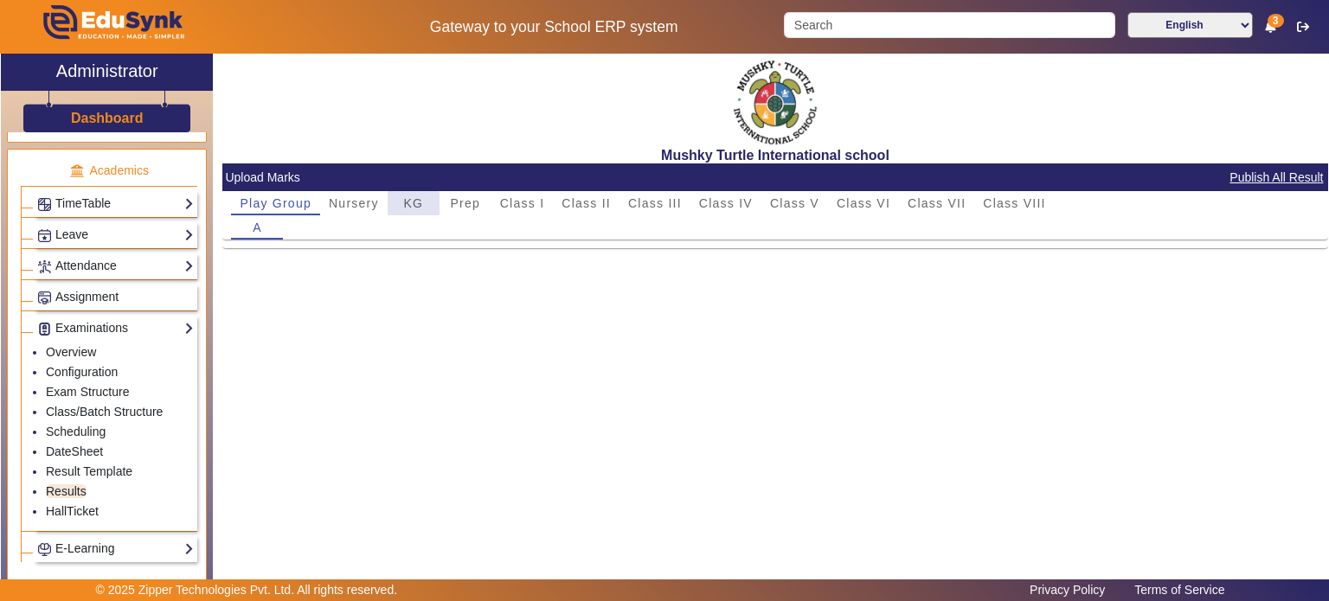
click at [407, 203] on span "KG" at bounding box center [413, 203] width 20 height 12
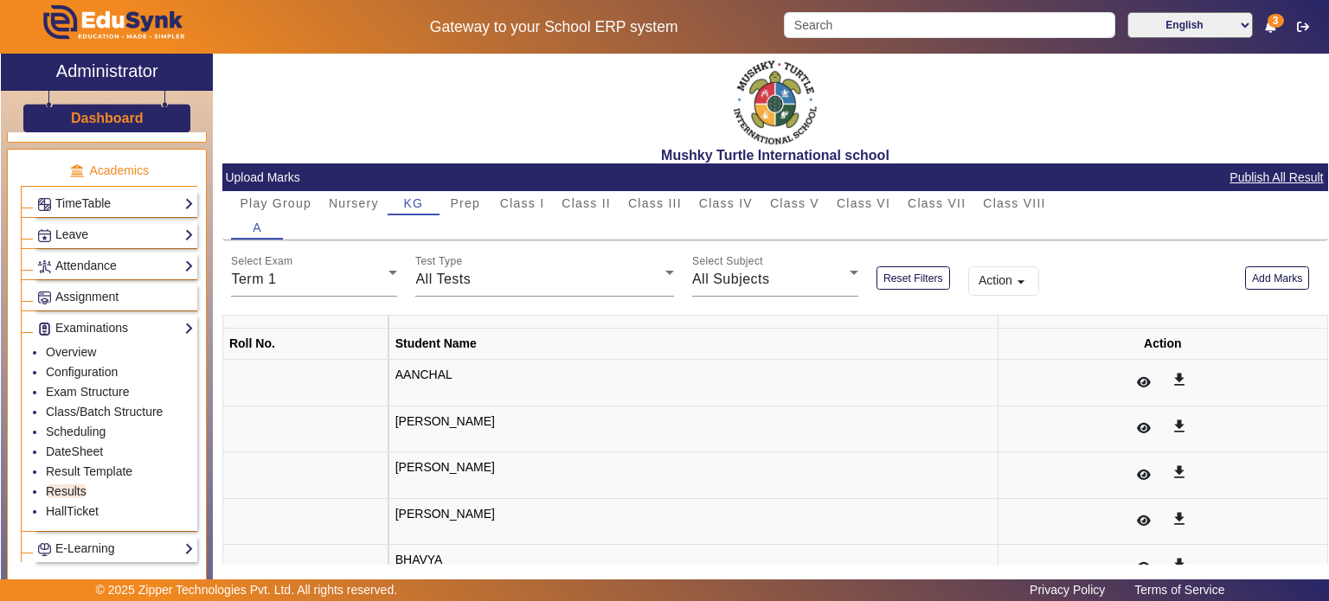
click at [1011, 272] on button "Action arrow_drop_down" at bounding box center [1003, 280] width 71 height 29
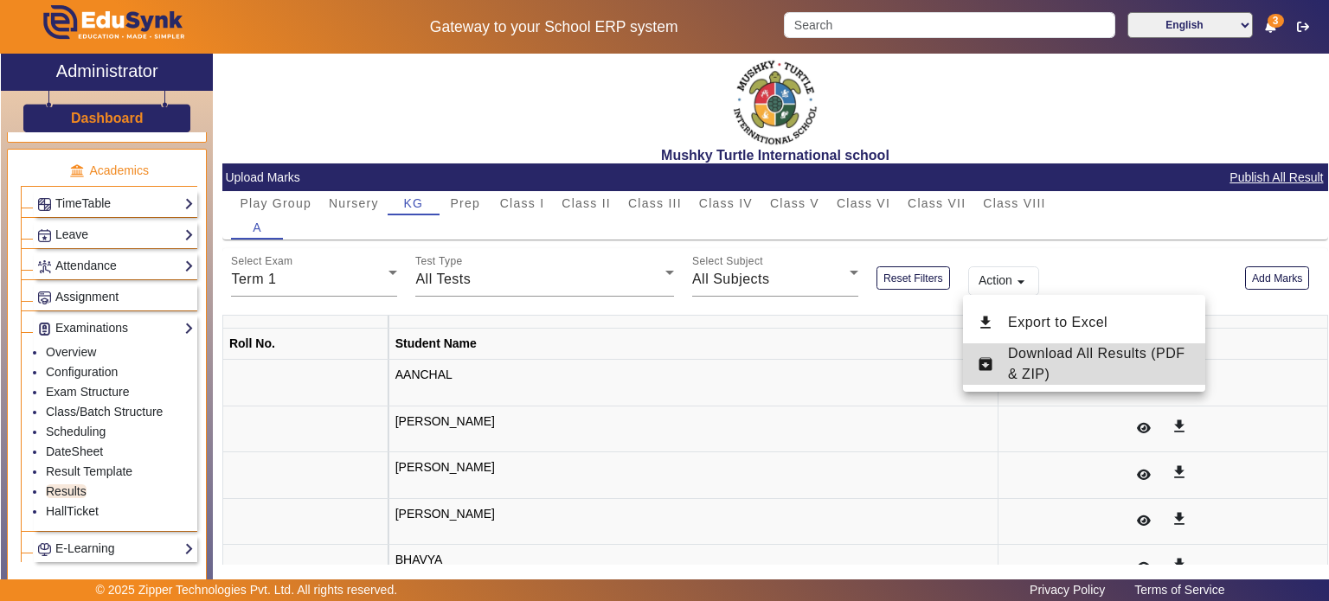
click at [1042, 352] on span "Download All Results (PDF & ZIP)" at bounding box center [1096, 363] width 177 height 35
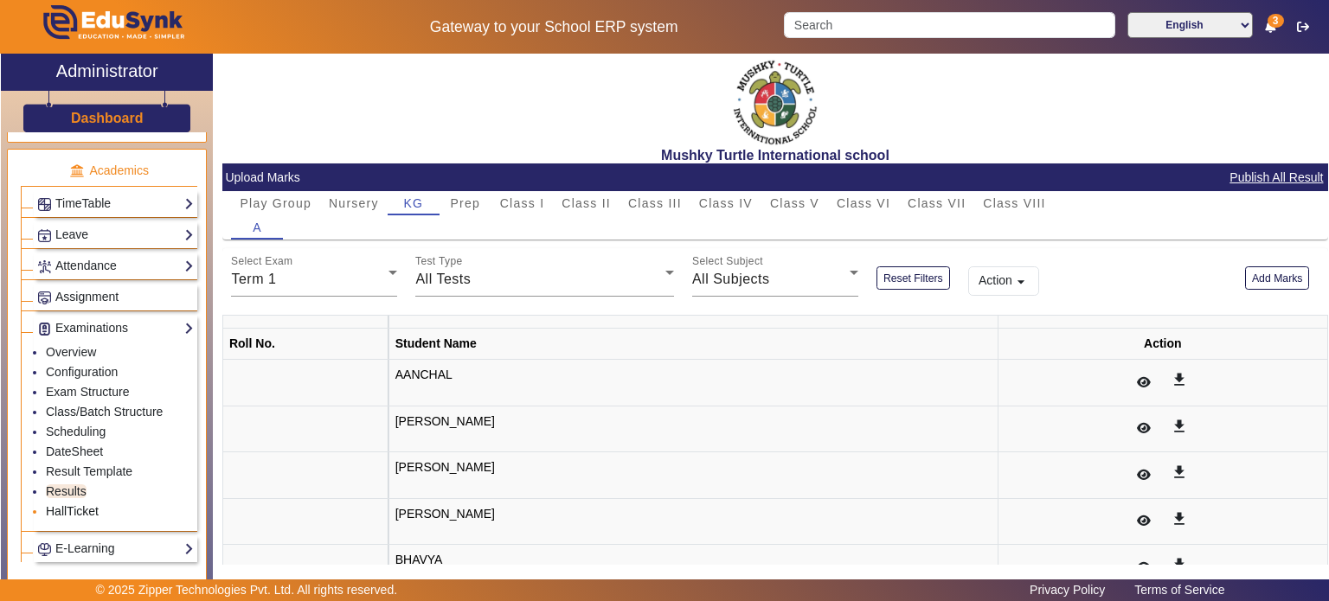
click at [76, 504] on link "HallTicket" at bounding box center [72, 511] width 53 height 14
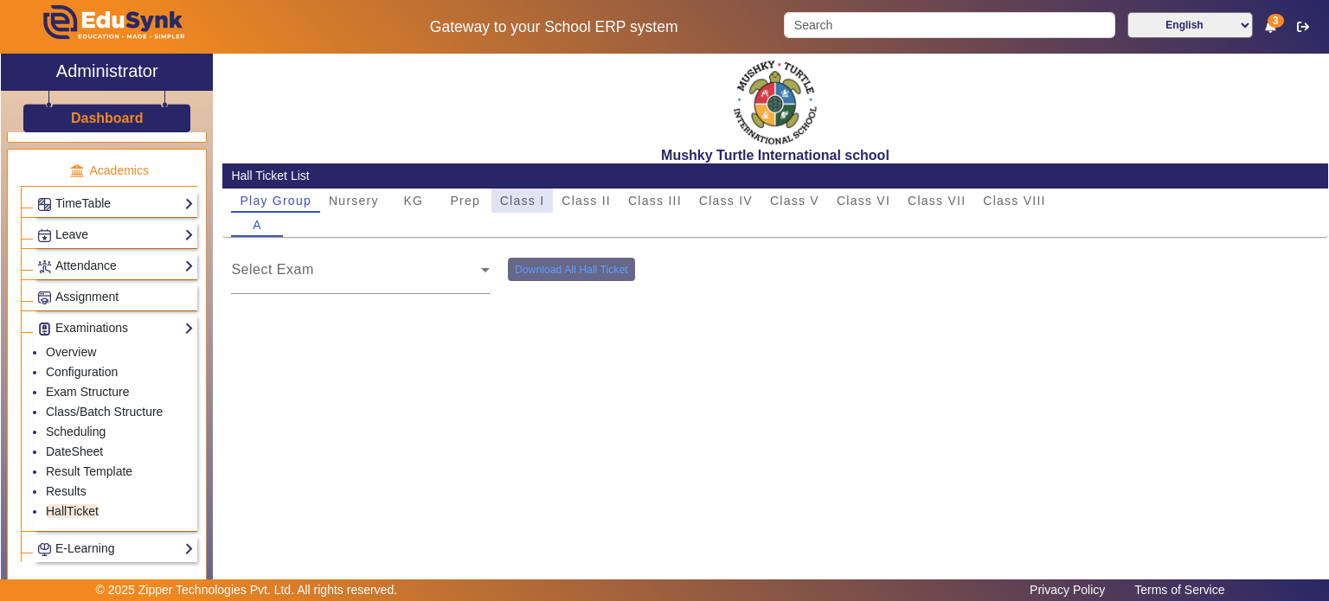
click at [510, 190] on span "Class I" at bounding box center [522, 201] width 45 height 24
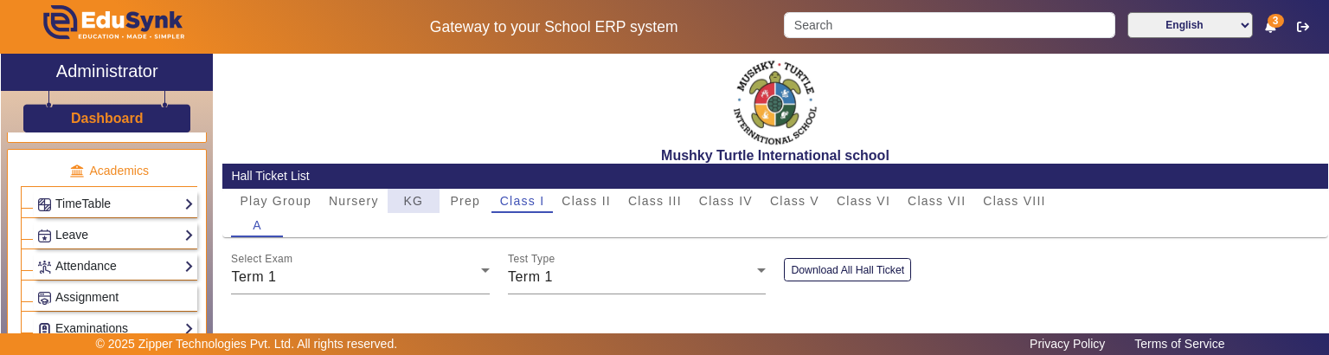
click at [416, 210] on span "KG" at bounding box center [413, 201] width 20 height 24
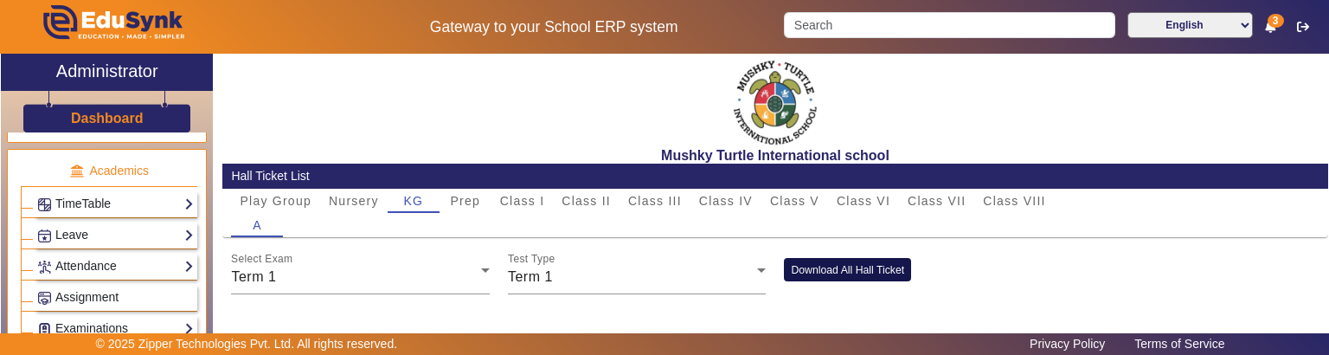
click at [842, 260] on button "Download All Hall Ticket" at bounding box center [847, 269] width 127 height 23
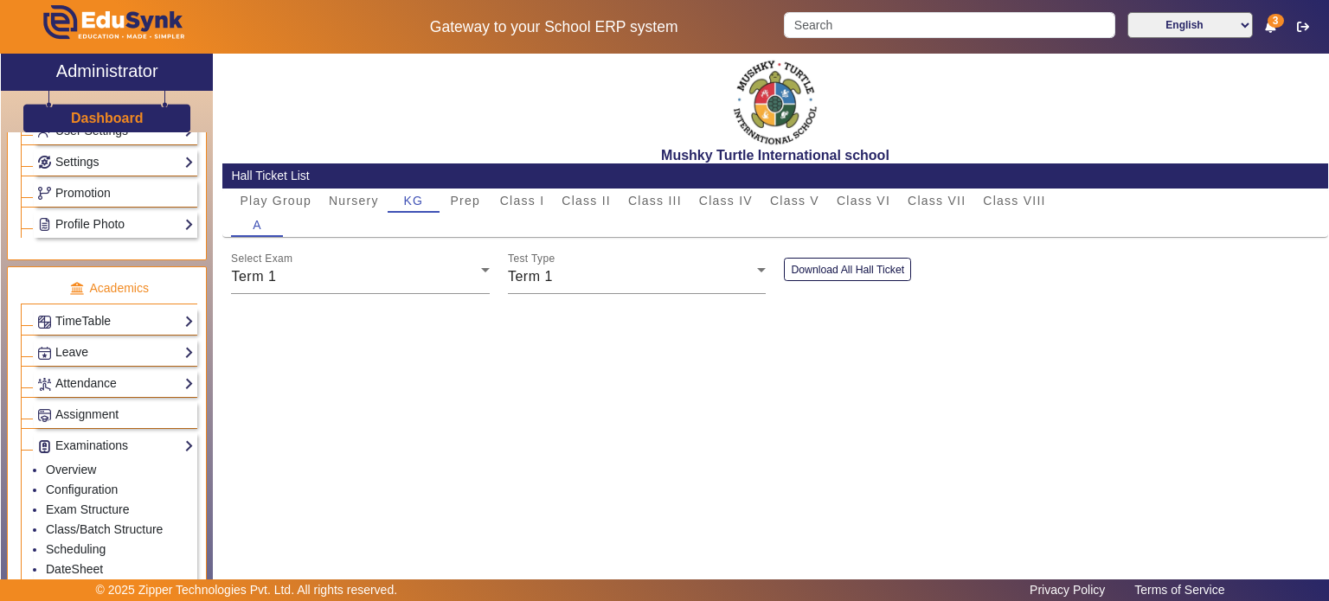
scroll to position [522, 0]
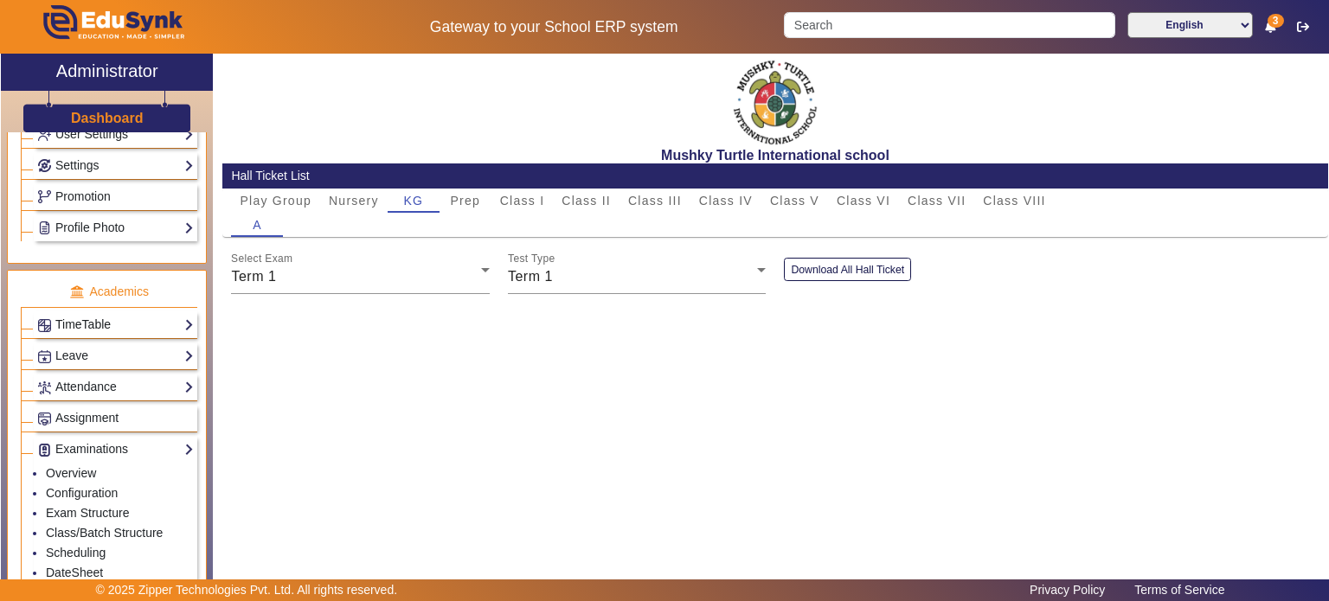
click at [109, 324] on link "TimeTable" at bounding box center [115, 325] width 157 height 20
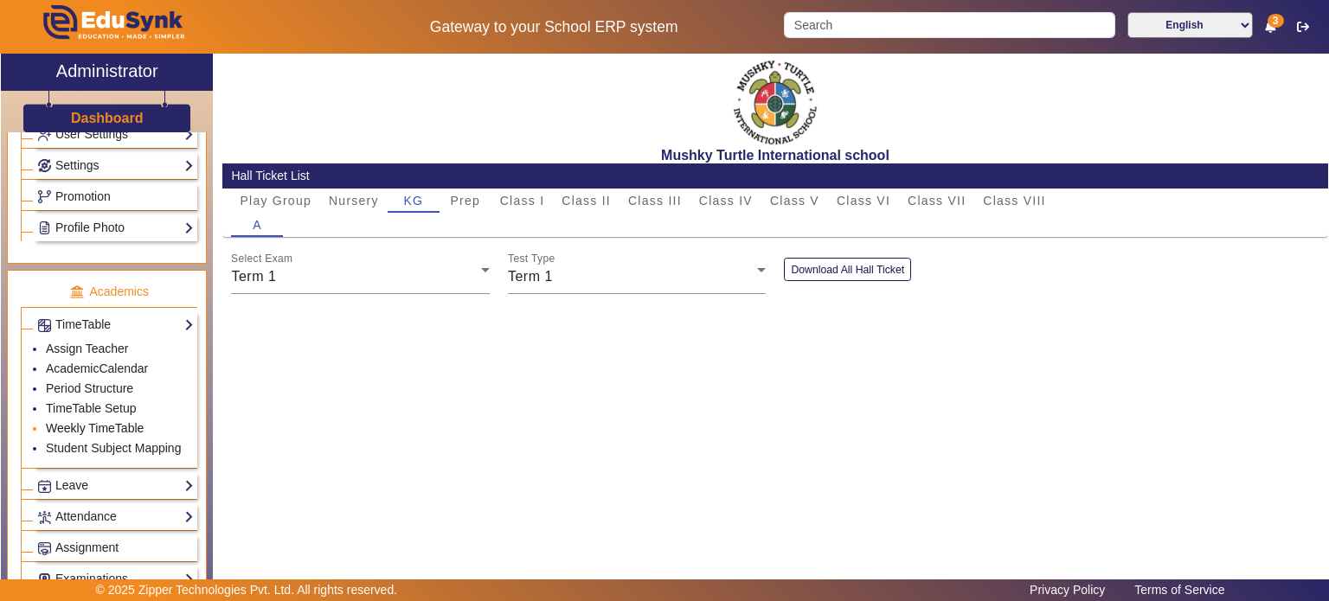
click at [100, 354] on link "Weekly TimeTable" at bounding box center [95, 428] width 98 height 14
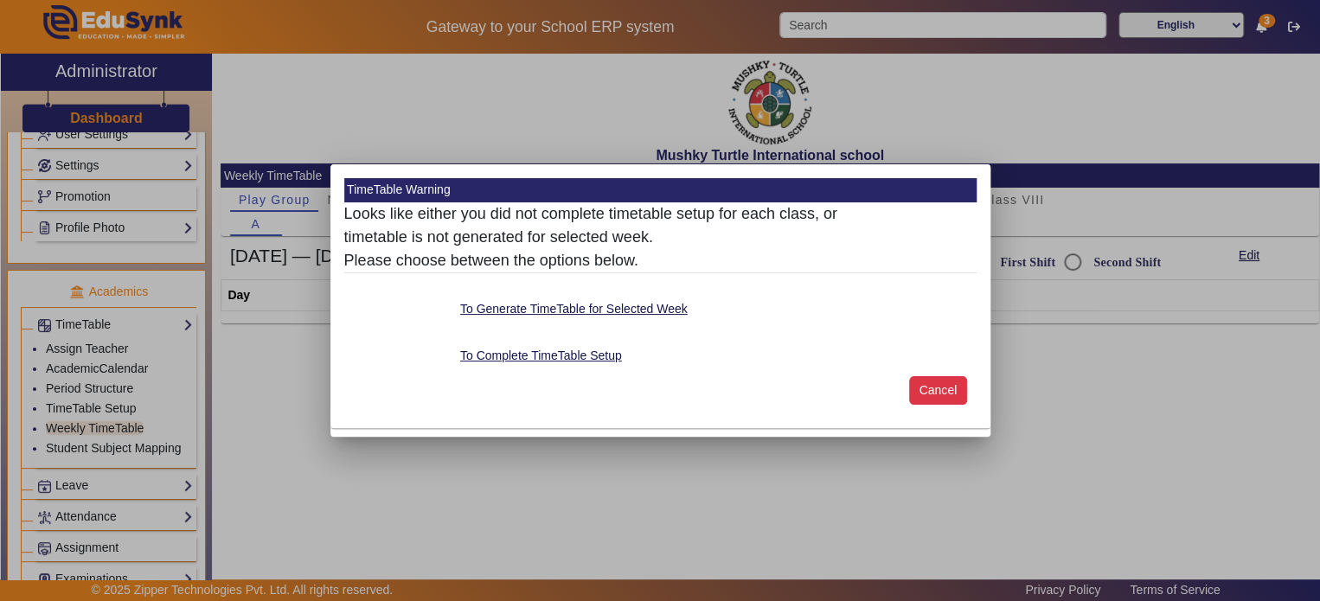
click at [940, 354] on button "Cancel" at bounding box center [938, 390] width 58 height 29
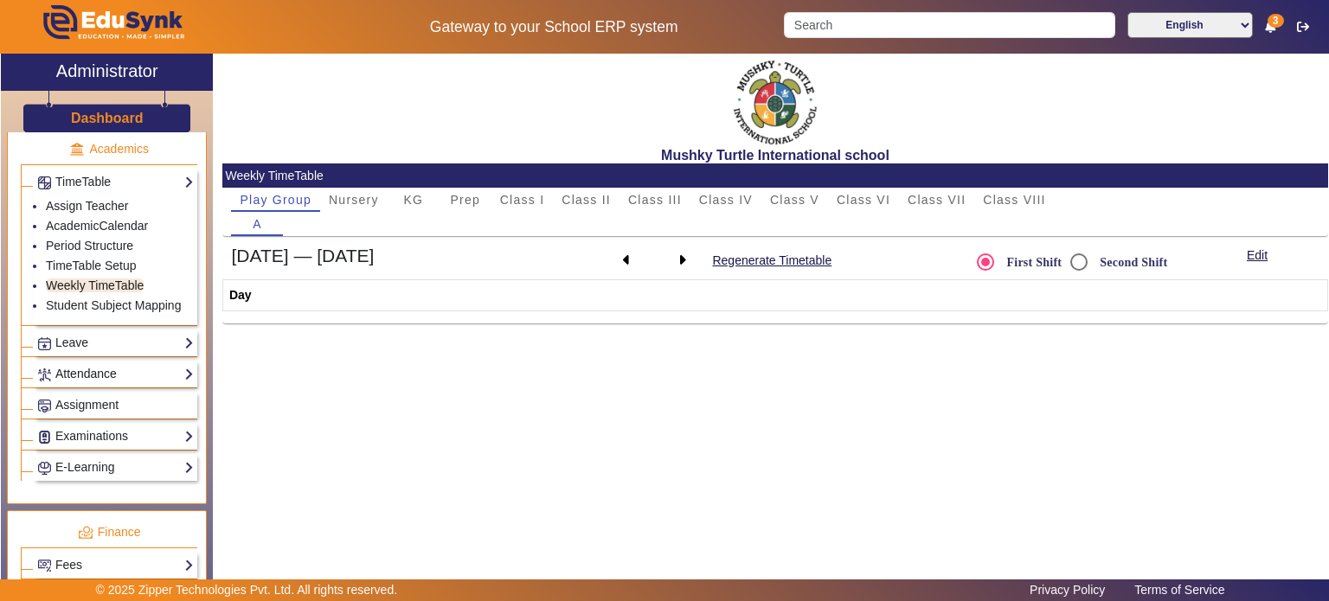
scroll to position [928, 0]
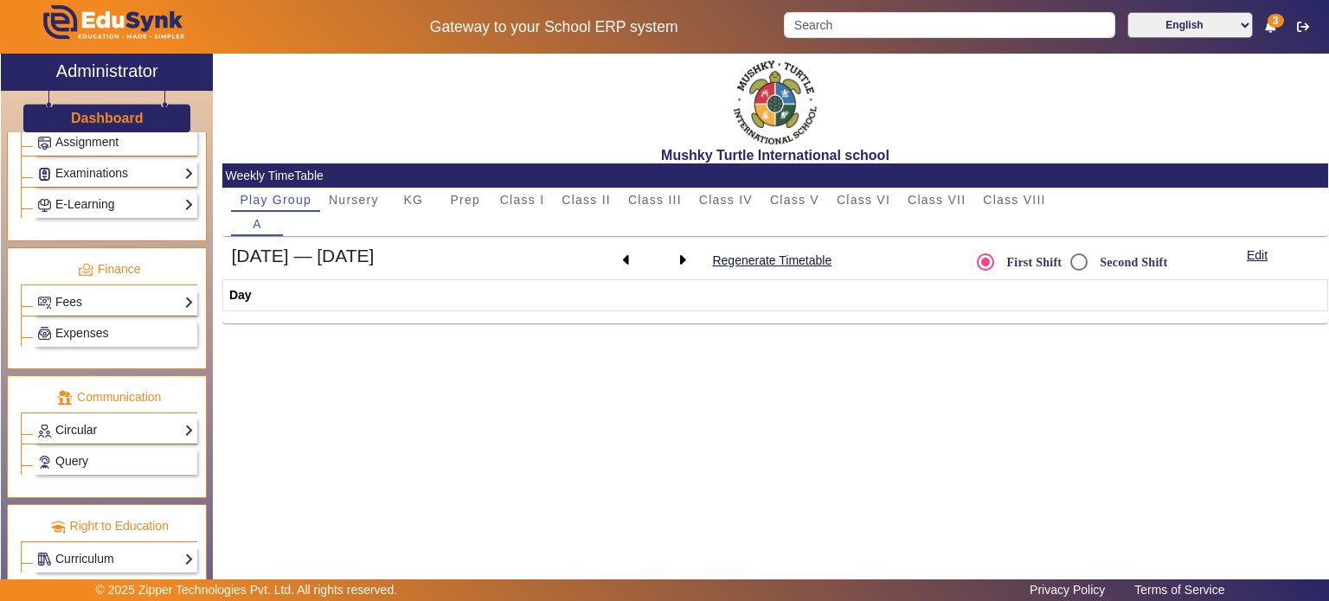
click at [106, 354] on link "Circular" at bounding box center [115, 430] width 157 height 20
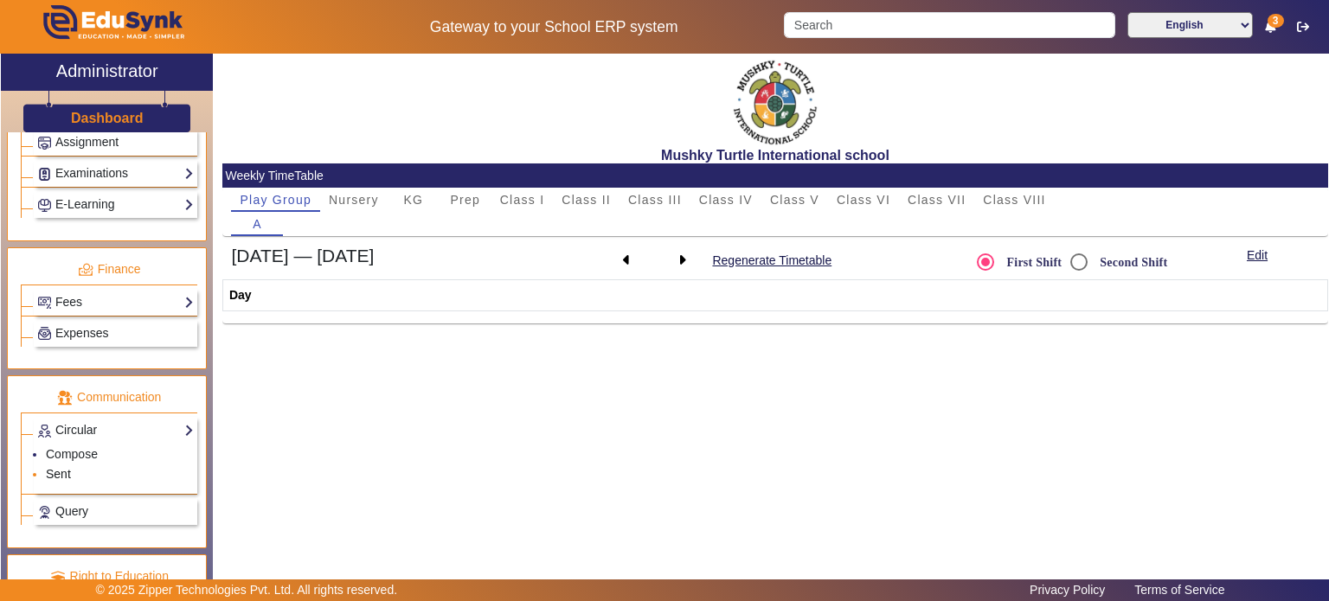
click at [60, 354] on link "Sent" at bounding box center [58, 474] width 25 height 14
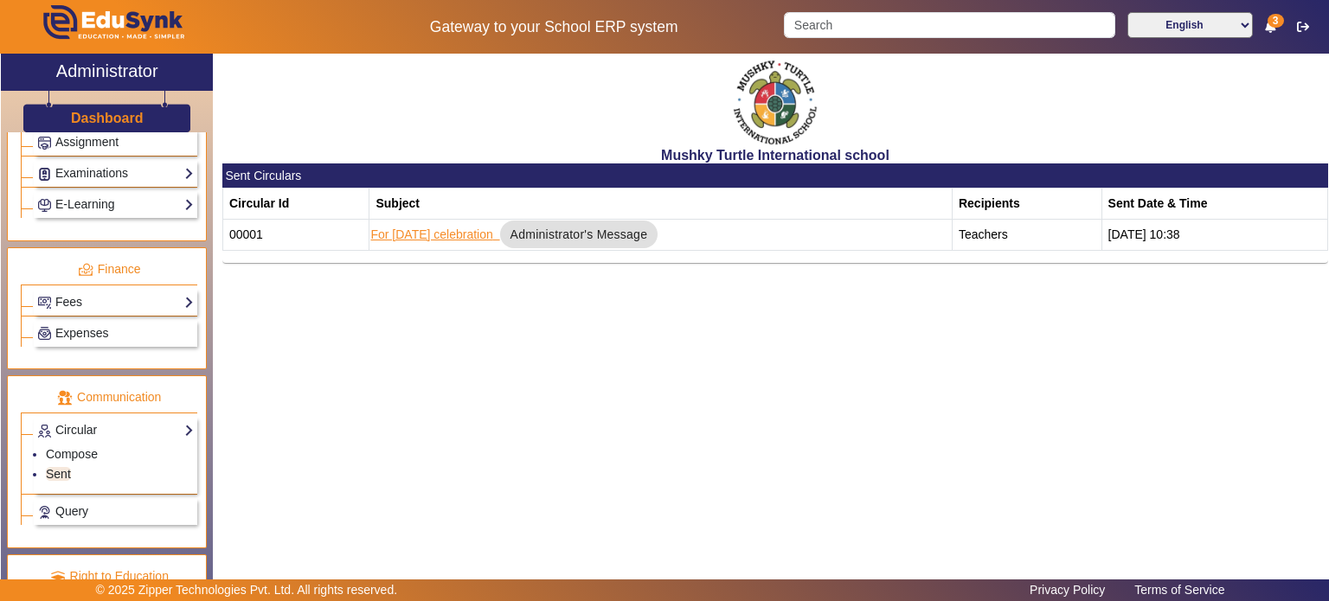
click at [436, 234] on link "For [DATE] celebration" at bounding box center [431, 235] width 122 height 14
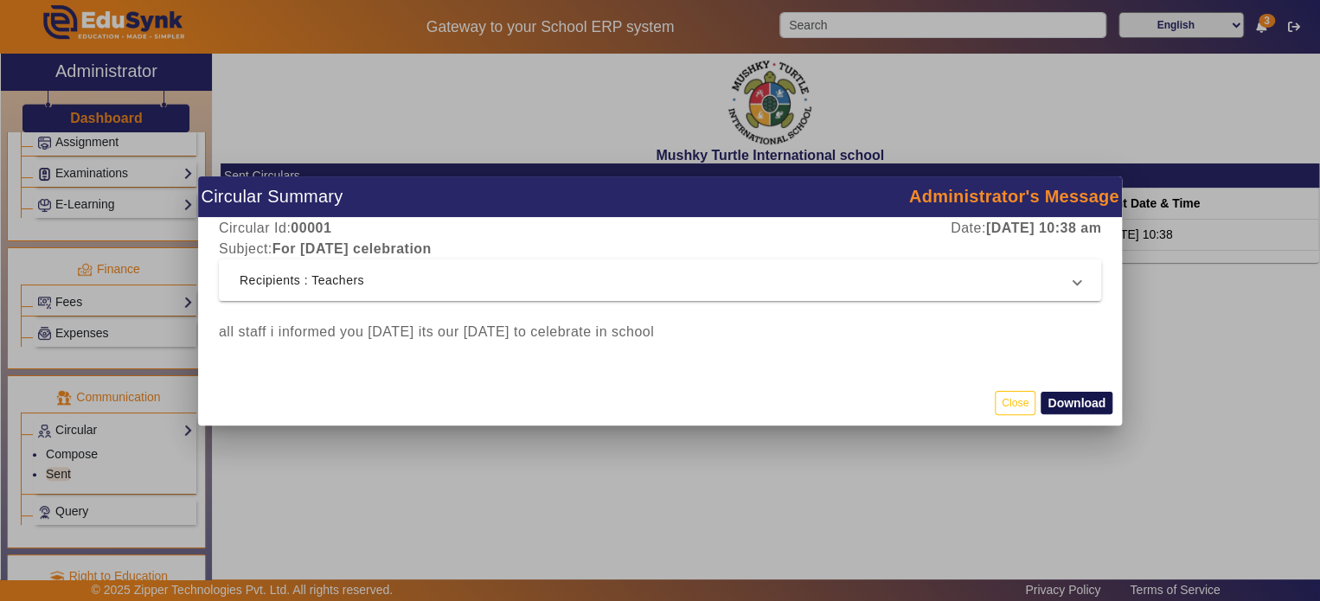
click at [1074, 354] on button "Download" at bounding box center [1077, 403] width 72 height 22
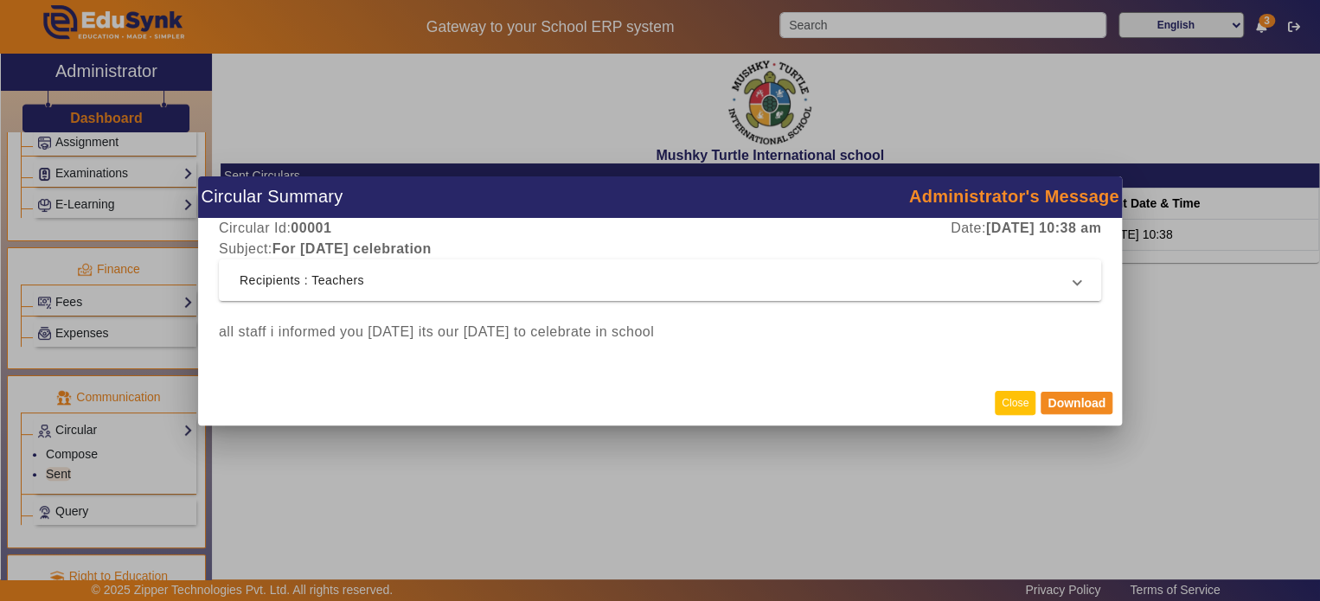
click at [1000, 354] on button "Close" at bounding box center [1015, 402] width 41 height 23
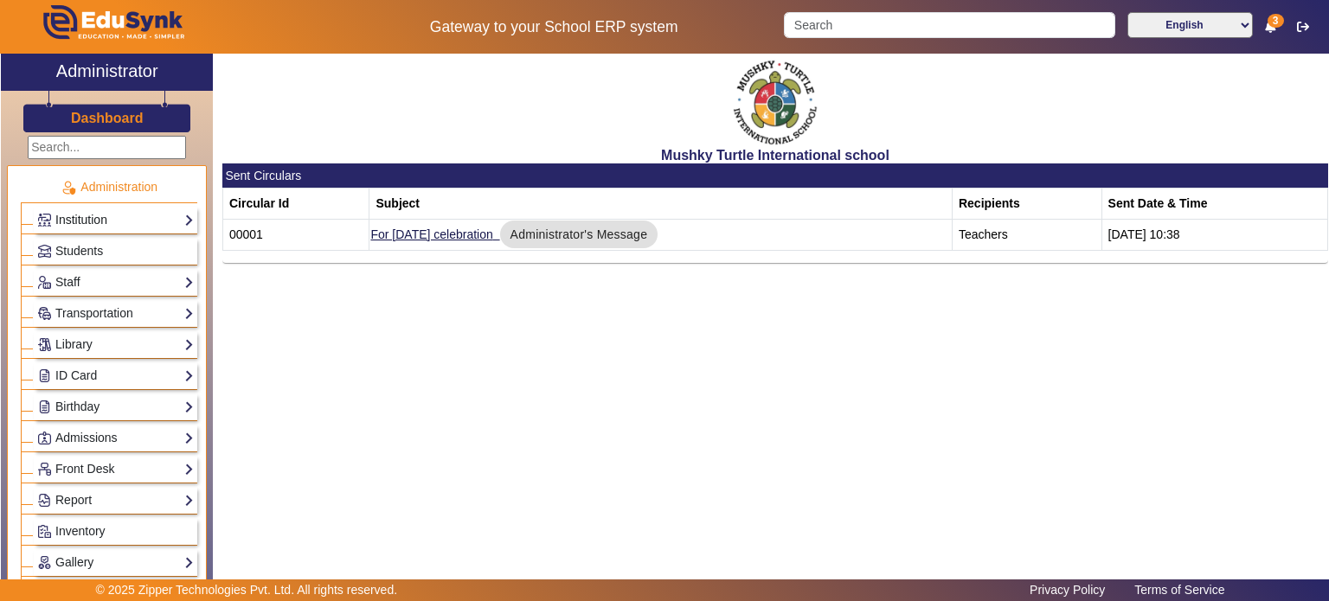
click at [107, 216] on link "Institution" at bounding box center [115, 220] width 157 height 20
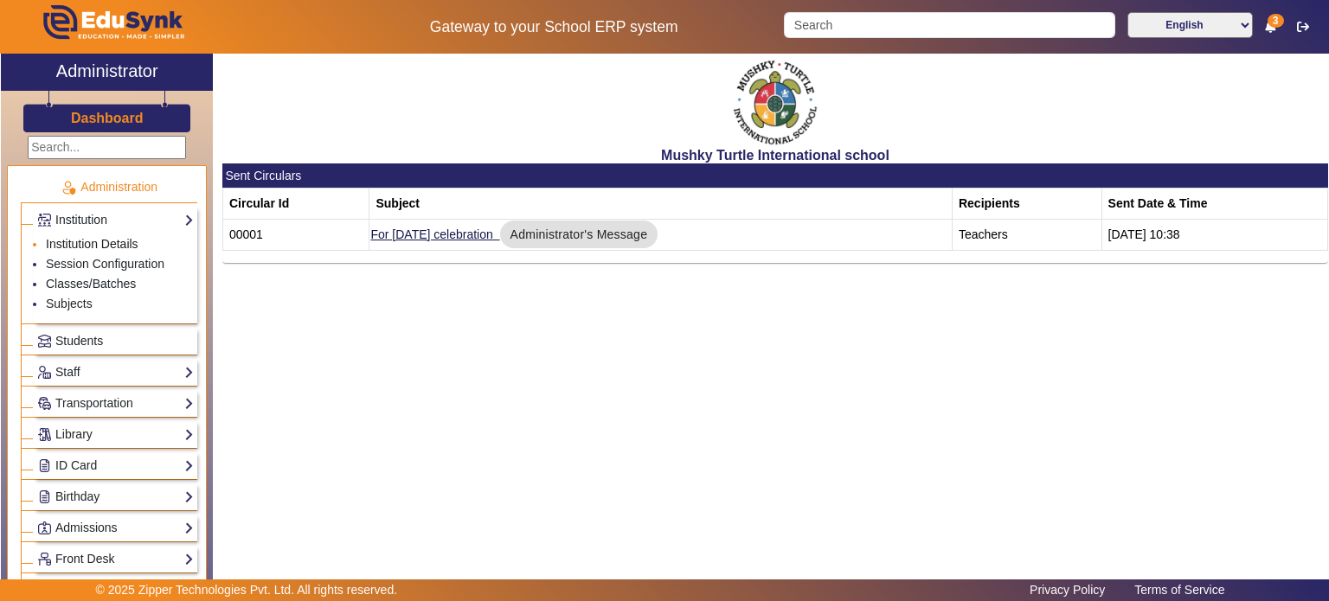
click at [105, 241] on link "Institution Details" at bounding box center [92, 244] width 93 height 14
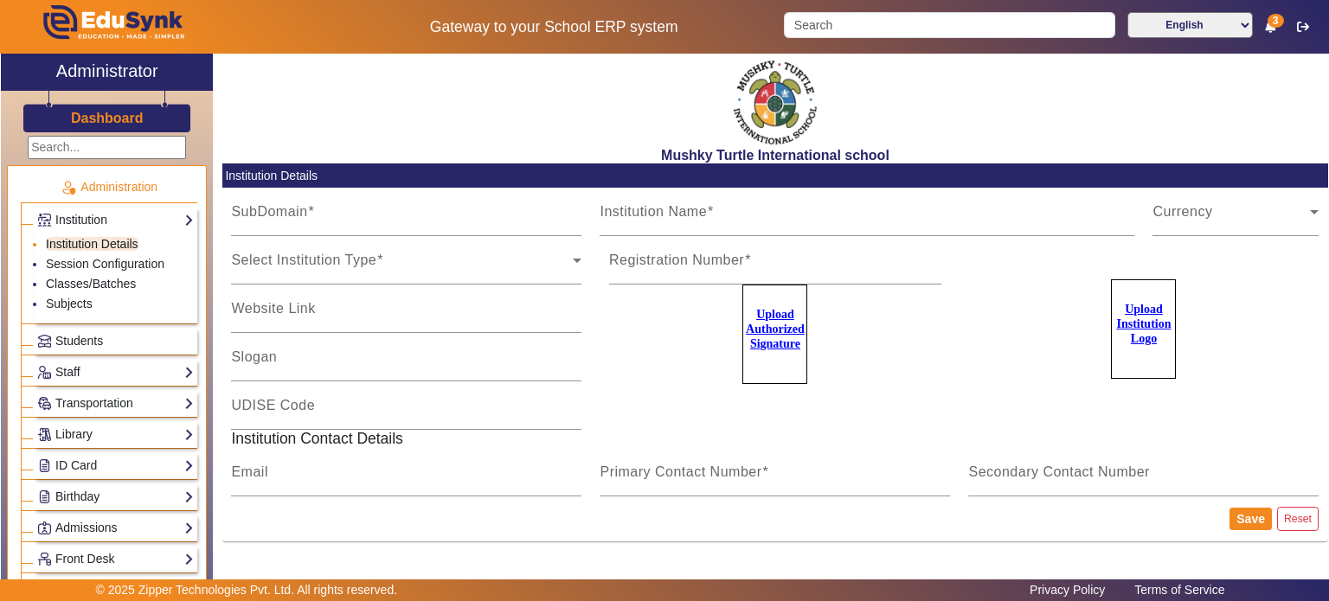
type input "MushkyTurtleJai"
type input "Mushky Turtle International school"
type input "NA"
type input "mushkyturtleinternational@gmail.com"
type input "9950605811"
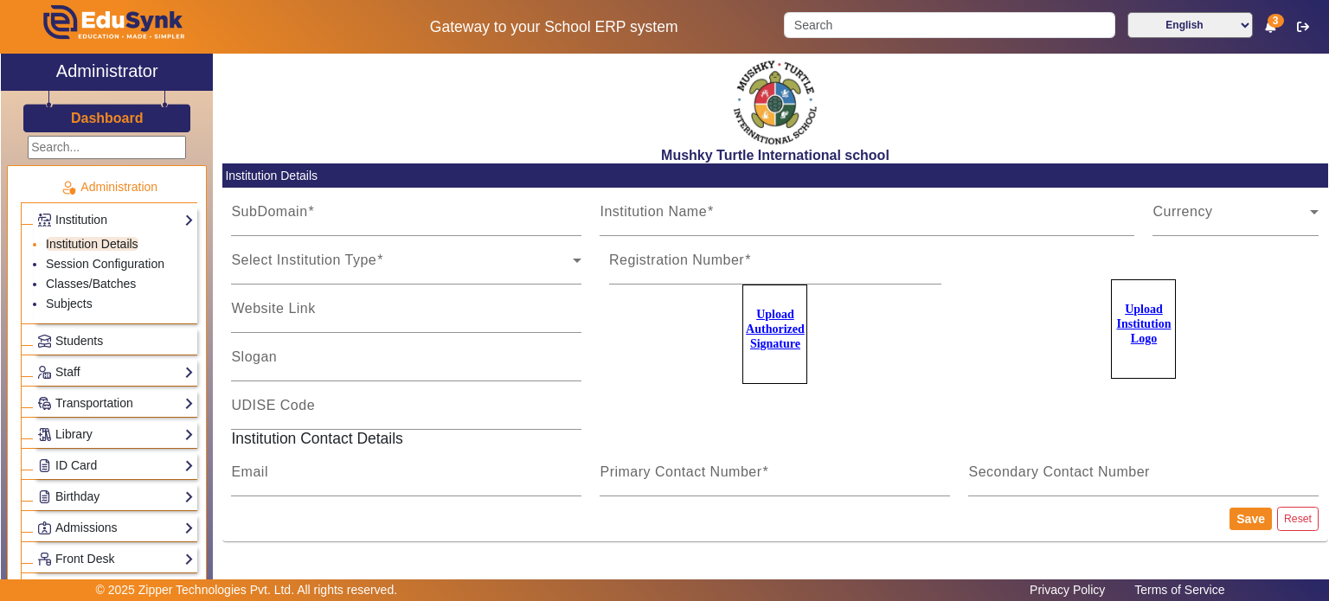
type input "8094001000"
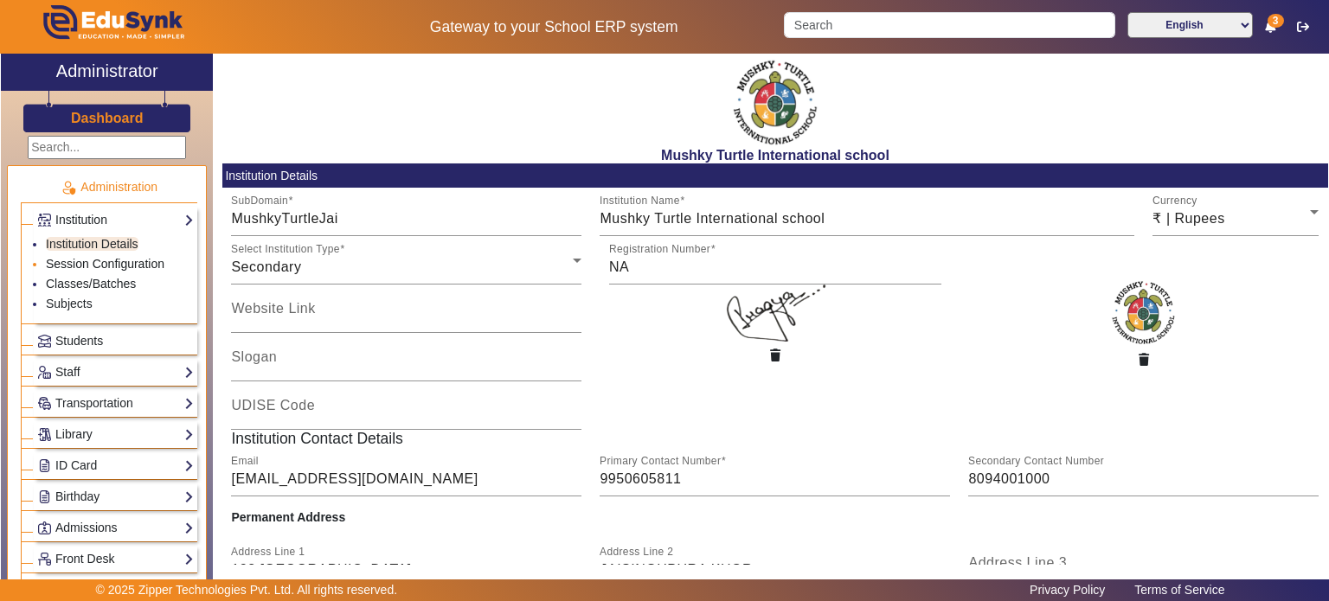
click at [106, 264] on link "Session Configuration" at bounding box center [105, 264] width 119 height 14
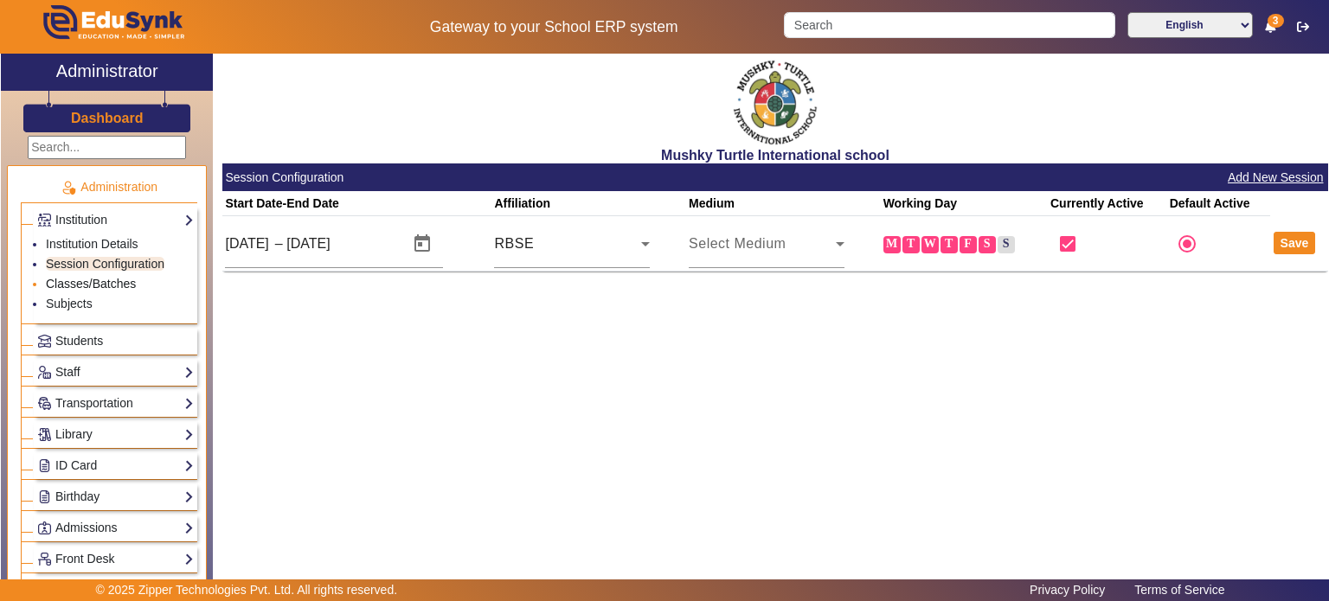
click at [101, 283] on link "Classes/Batches" at bounding box center [91, 284] width 90 height 14
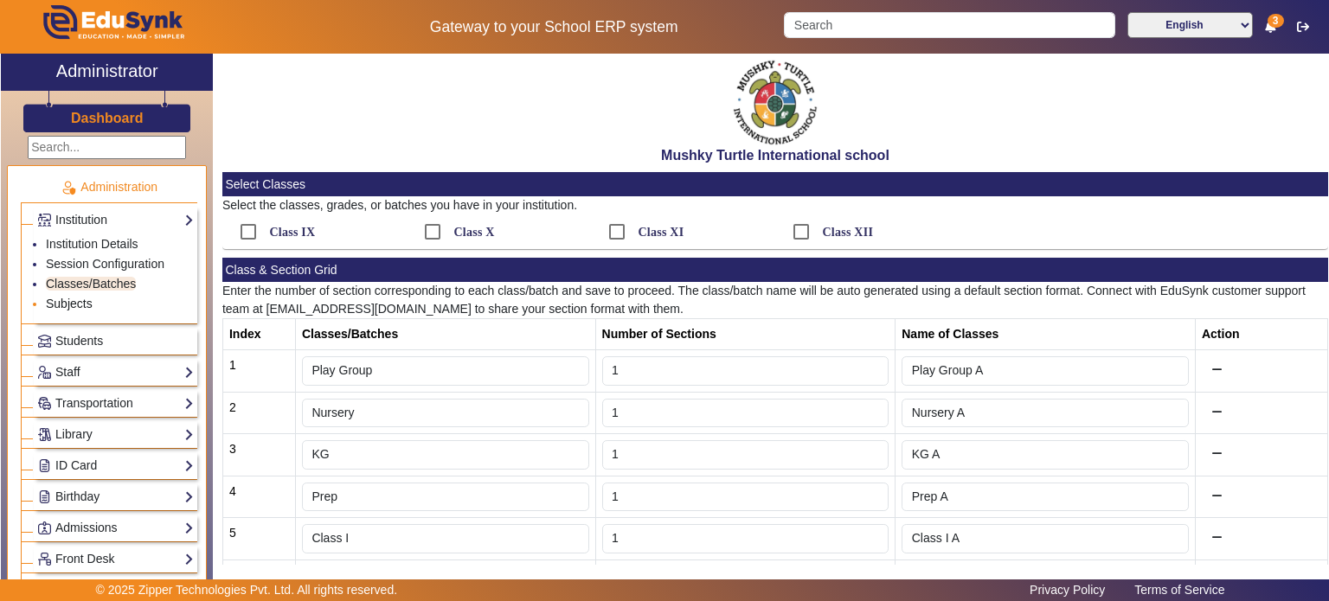
click at [84, 307] on link "Subjects" at bounding box center [69, 304] width 47 height 14
